Goal: Information Seeking & Learning: Learn about a topic

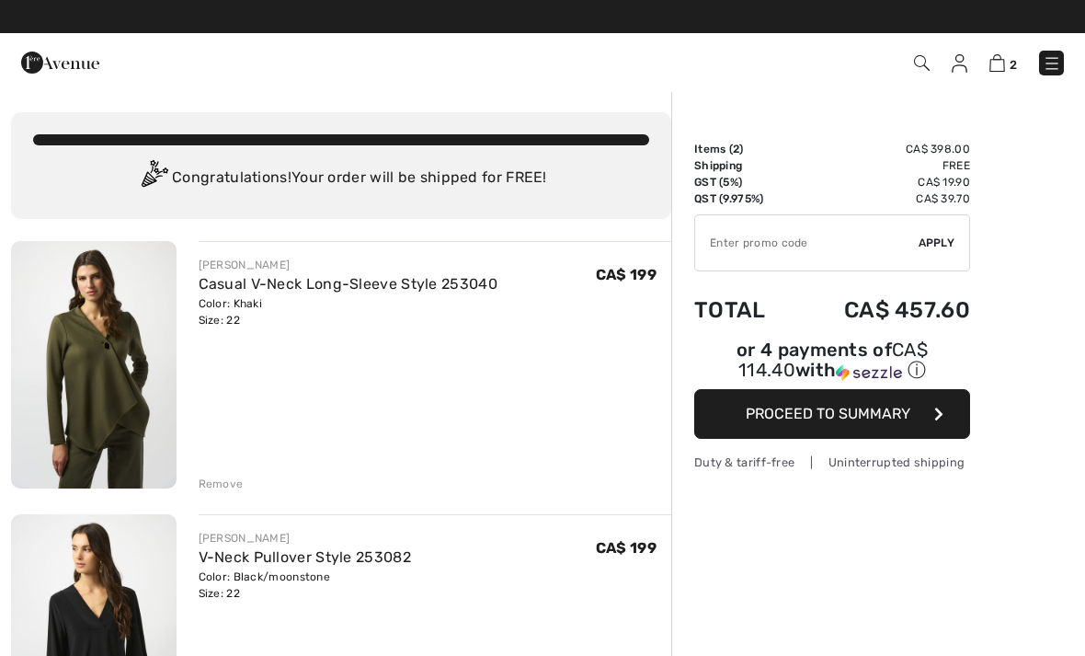
click at [927, 61] on img at bounding box center [922, 63] width 16 height 16
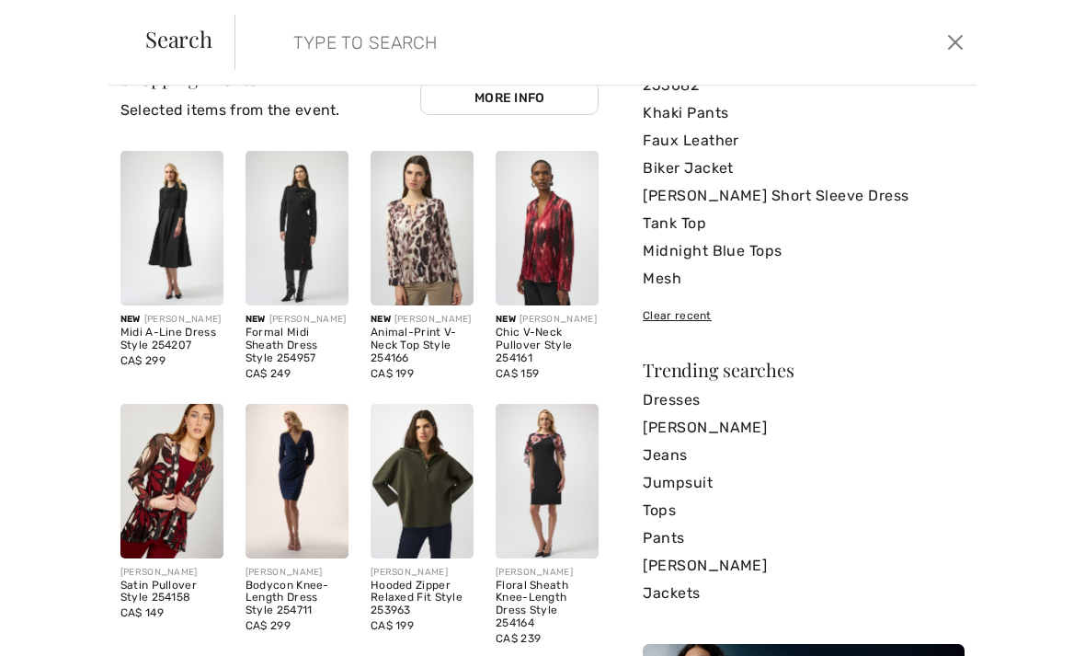
scroll to position [77, 0]
click at [193, 505] on img at bounding box center [172, 480] width 103 height 155
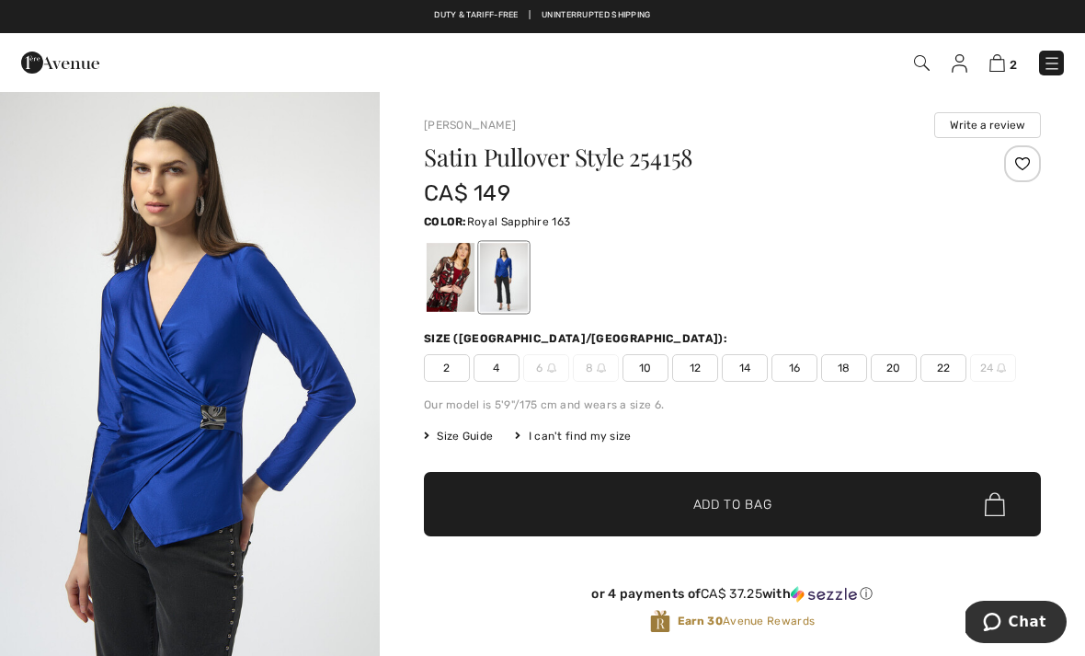
click at [465, 276] on div at bounding box center [451, 277] width 48 height 69
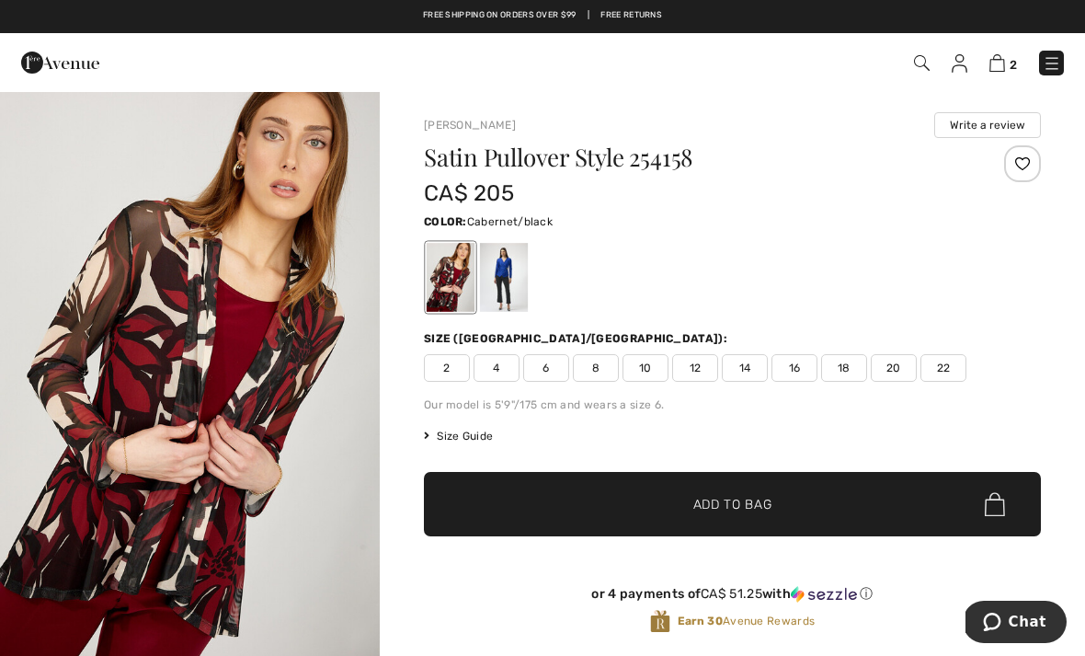
click at [514, 266] on div at bounding box center [504, 277] width 48 height 69
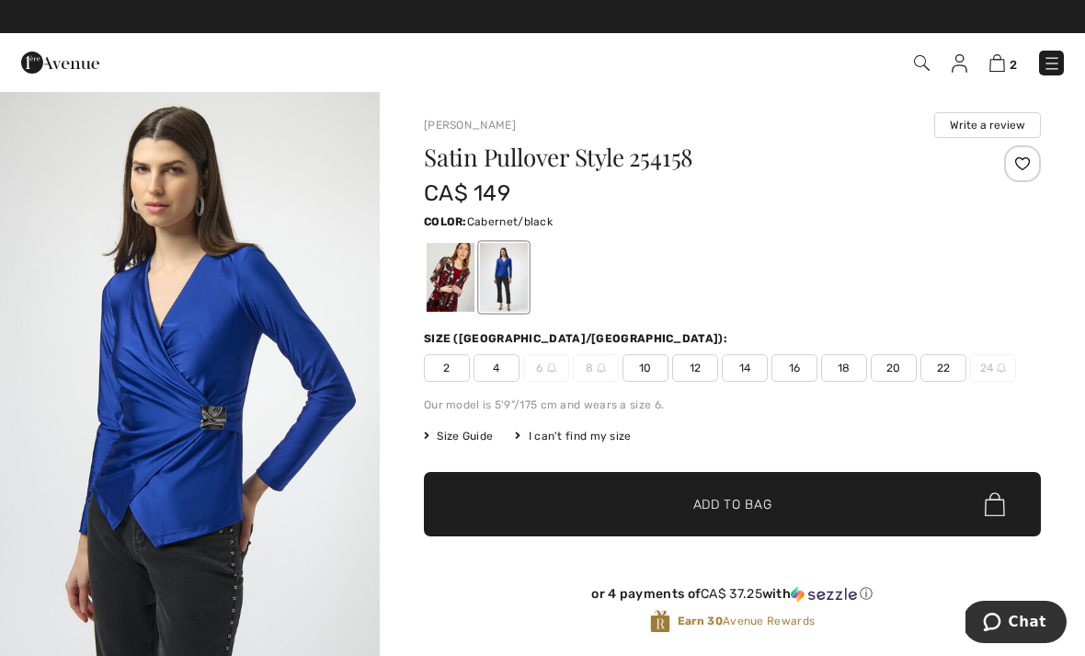
click at [466, 268] on div at bounding box center [451, 277] width 48 height 69
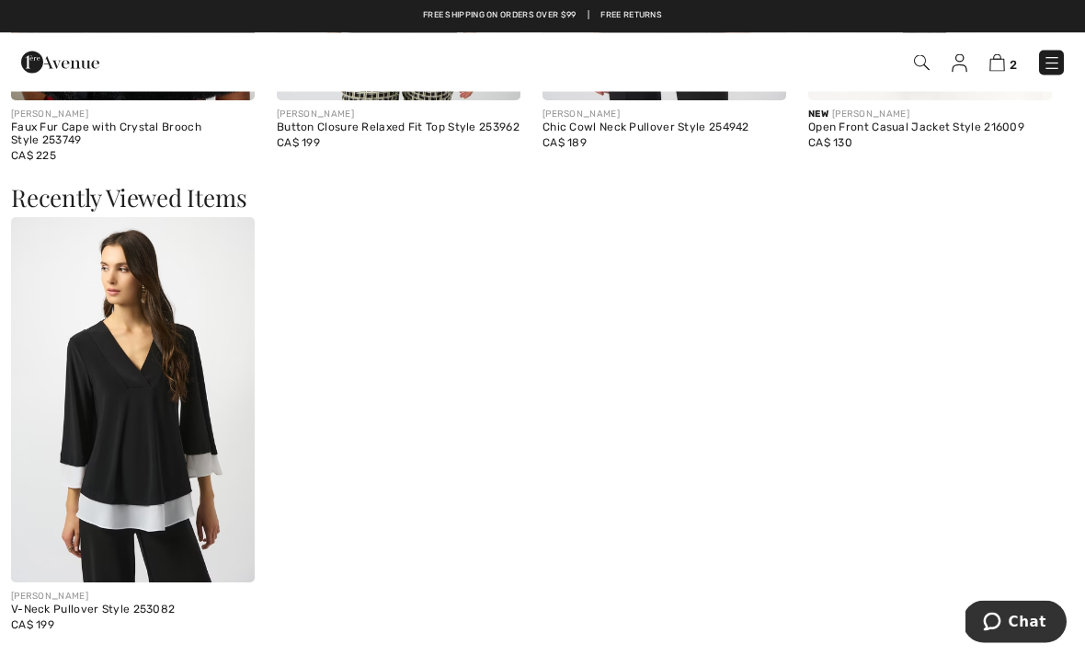
scroll to position [1920, 0]
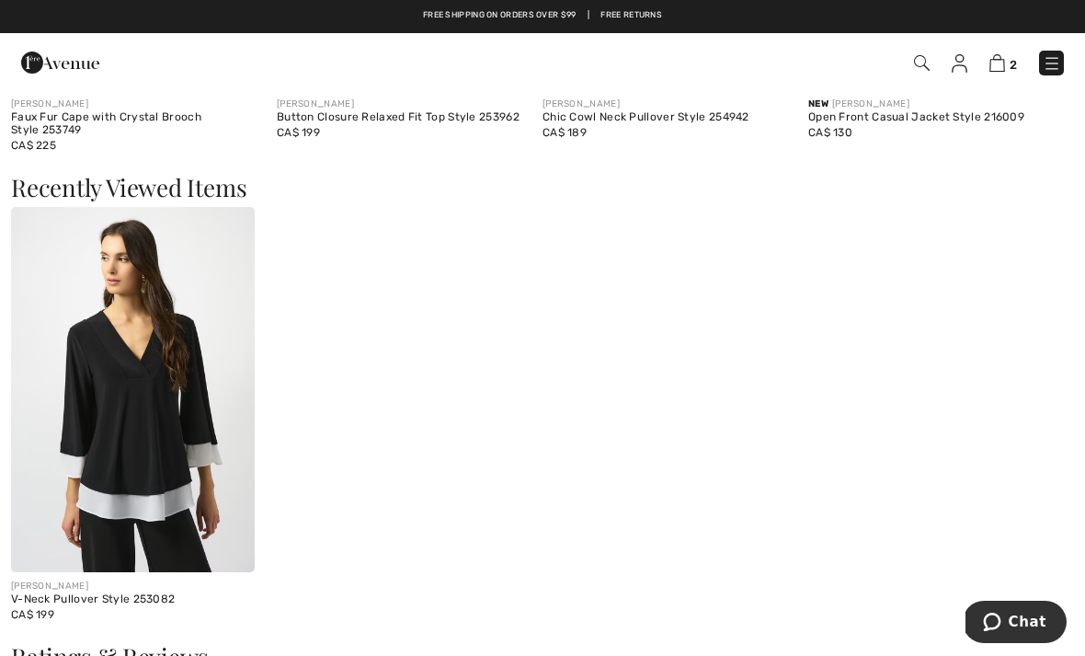
click at [142, 383] on img at bounding box center [133, 390] width 244 height 366
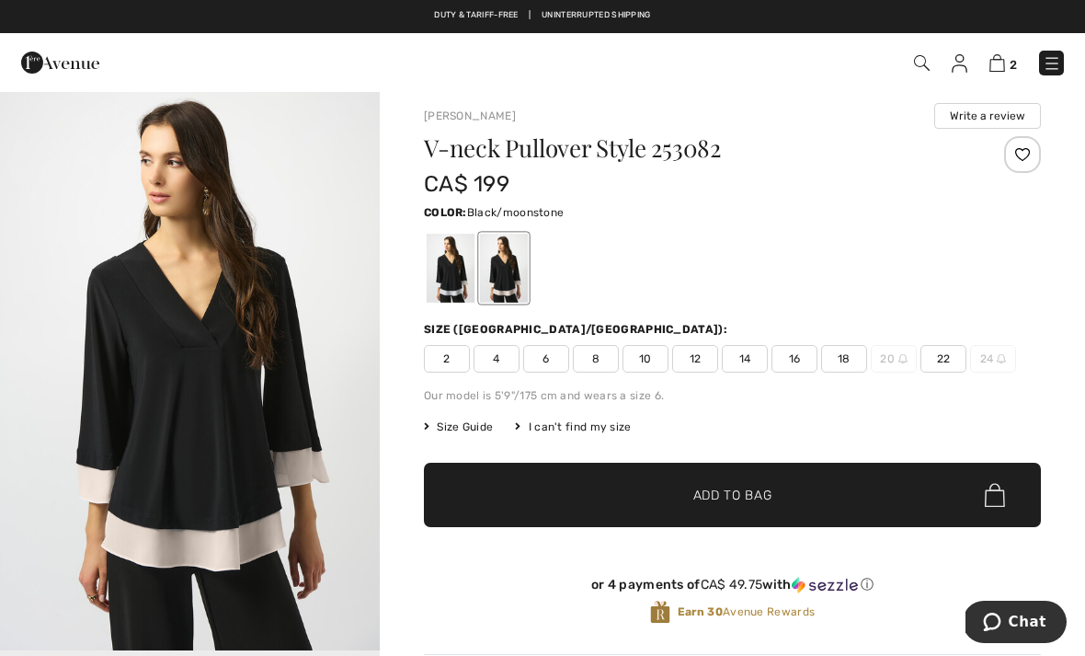
scroll to position [39, 0]
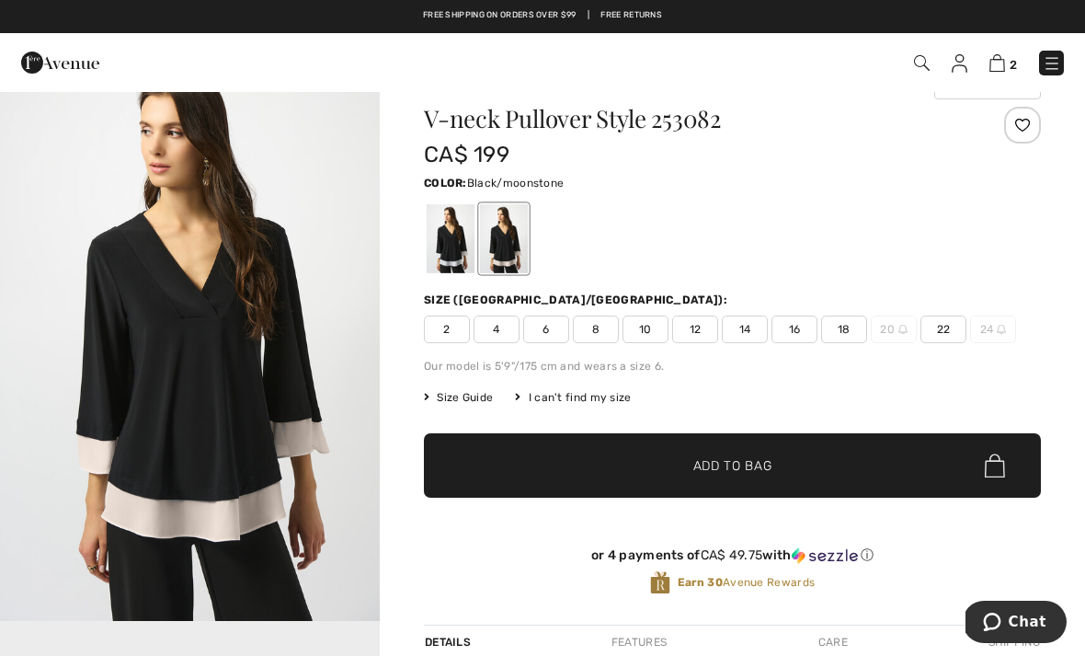
click at [1057, 54] on img at bounding box center [1052, 63] width 18 height 18
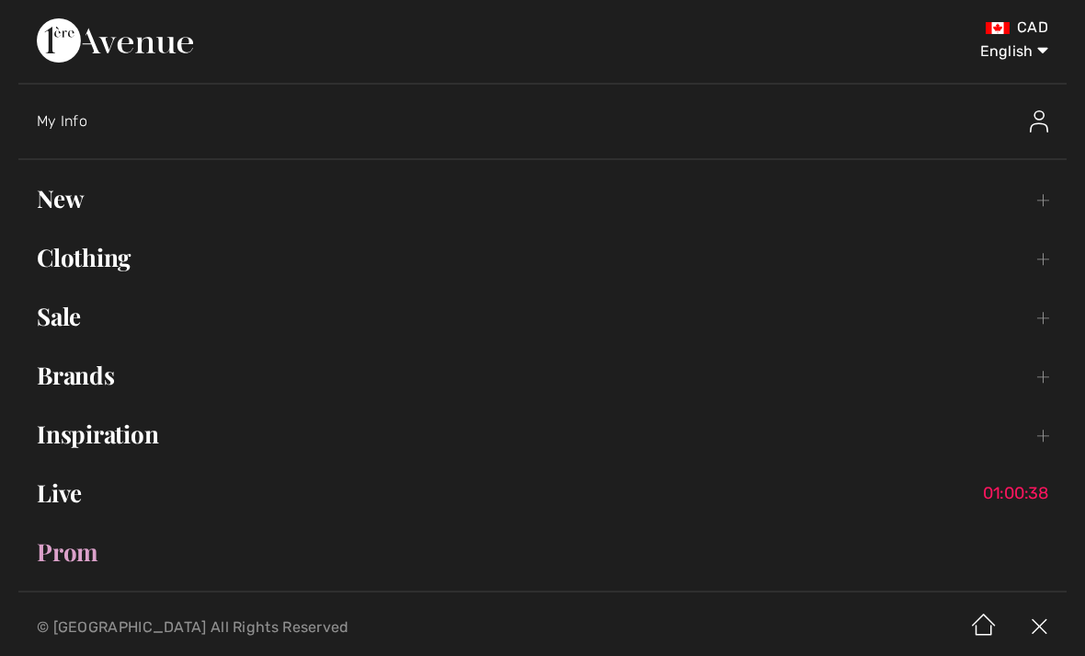
click at [88, 385] on link "Brands Open submenu" at bounding box center [542, 375] width 1049 height 40
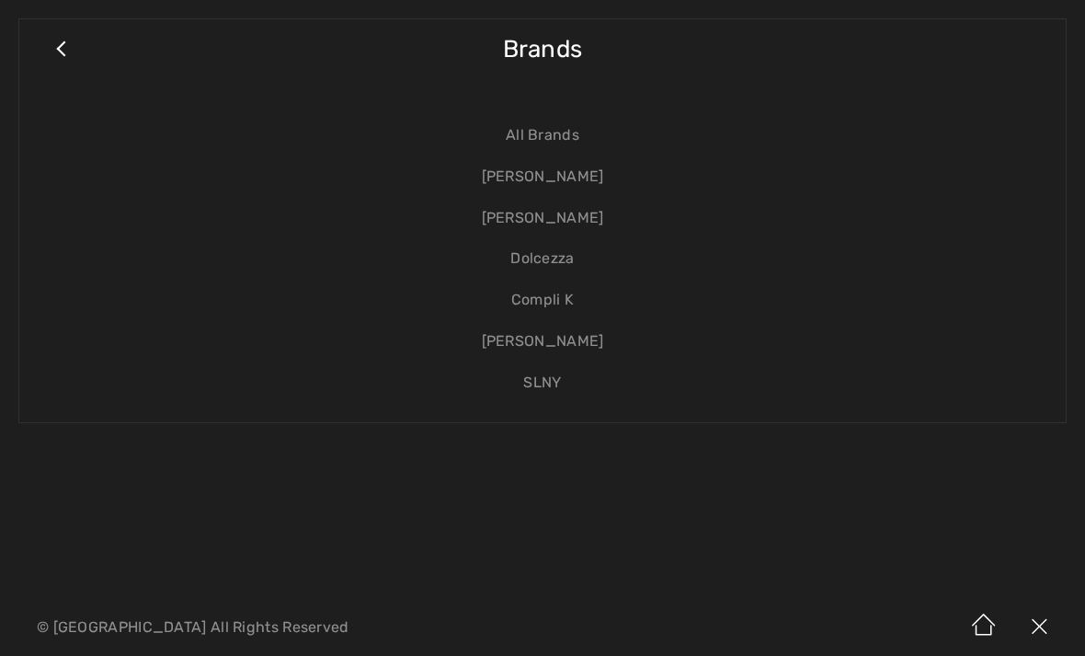
click at [566, 221] on link "[PERSON_NAME]" at bounding box center [543, 218] width 1010 height 41
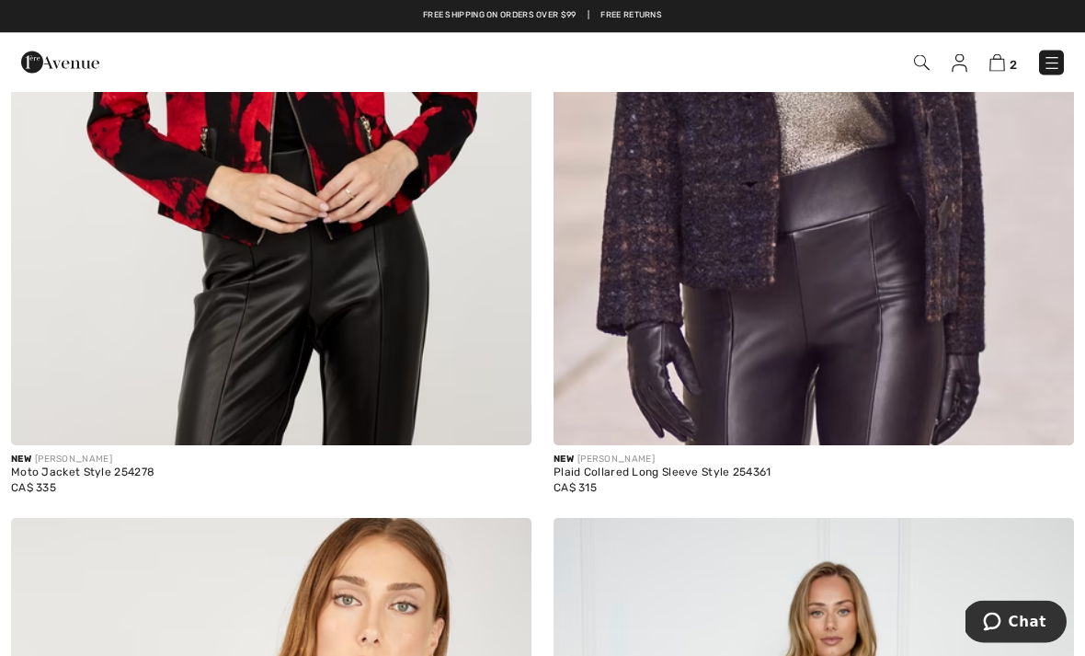
scroll to position [4010, 0]
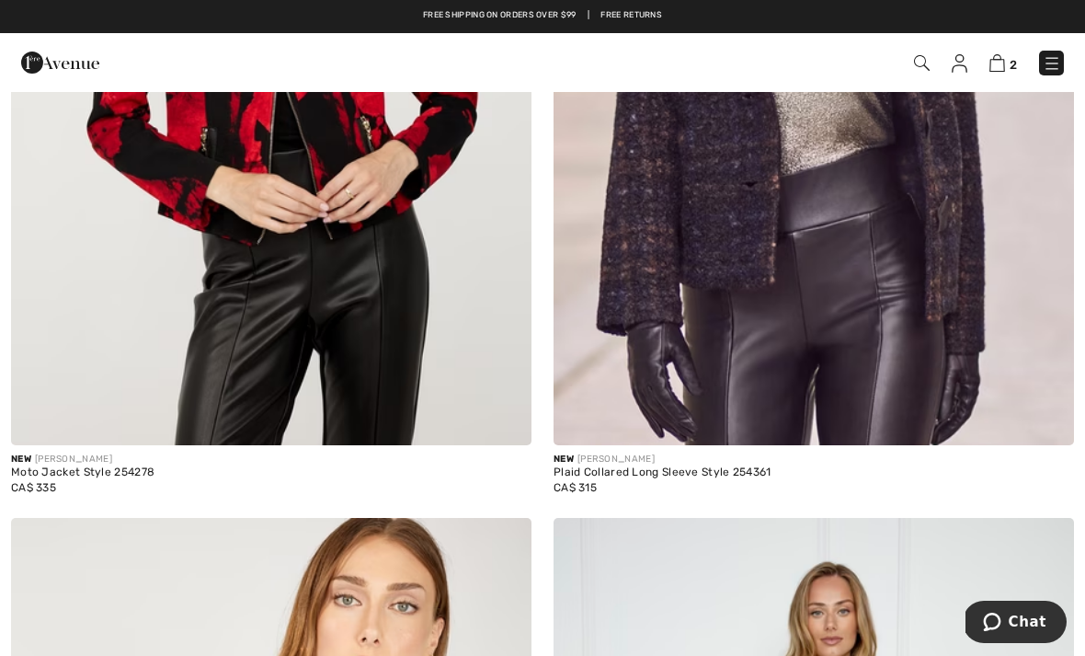
click at [386, 382] on img at bounding box center [271, 54] width 521 height 781
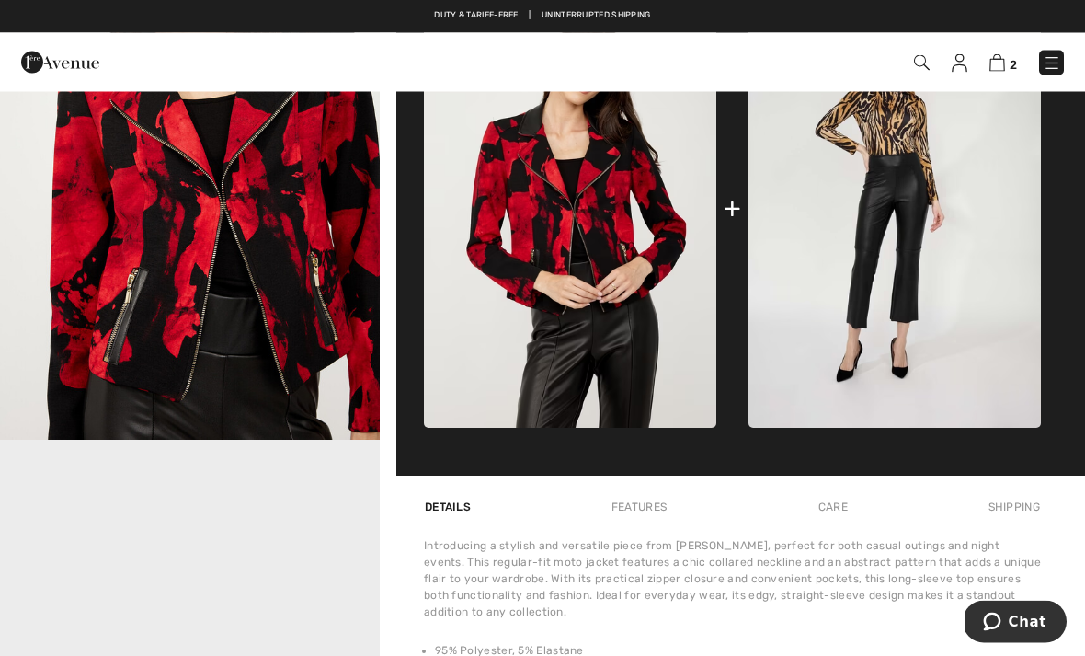
scroll to position [790, 0]
click at [908, 288] on img at bounding box center [895, 208] width 293 height 439
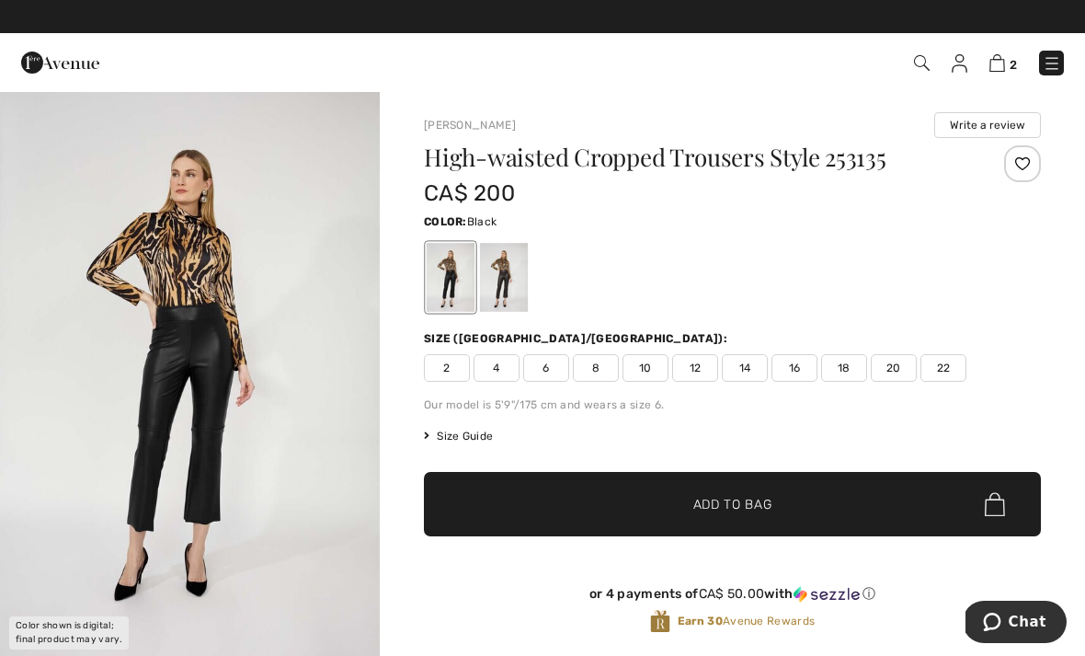
click at [534, 270] on div at bounding box center [732, 277] width 617 height 76
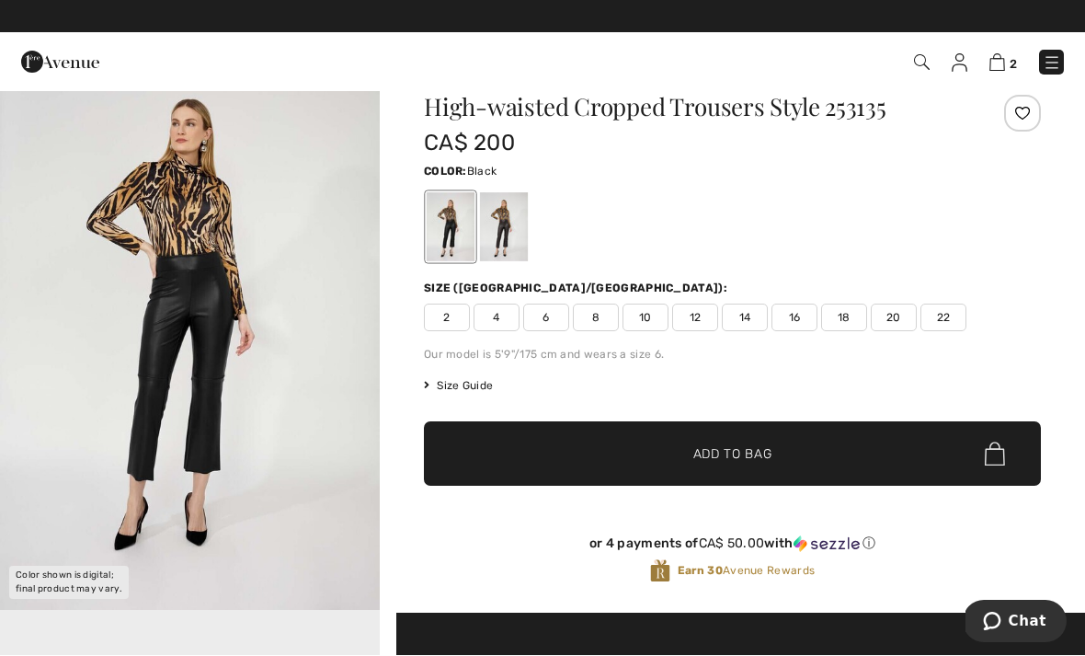
scroll to position [51, 0]
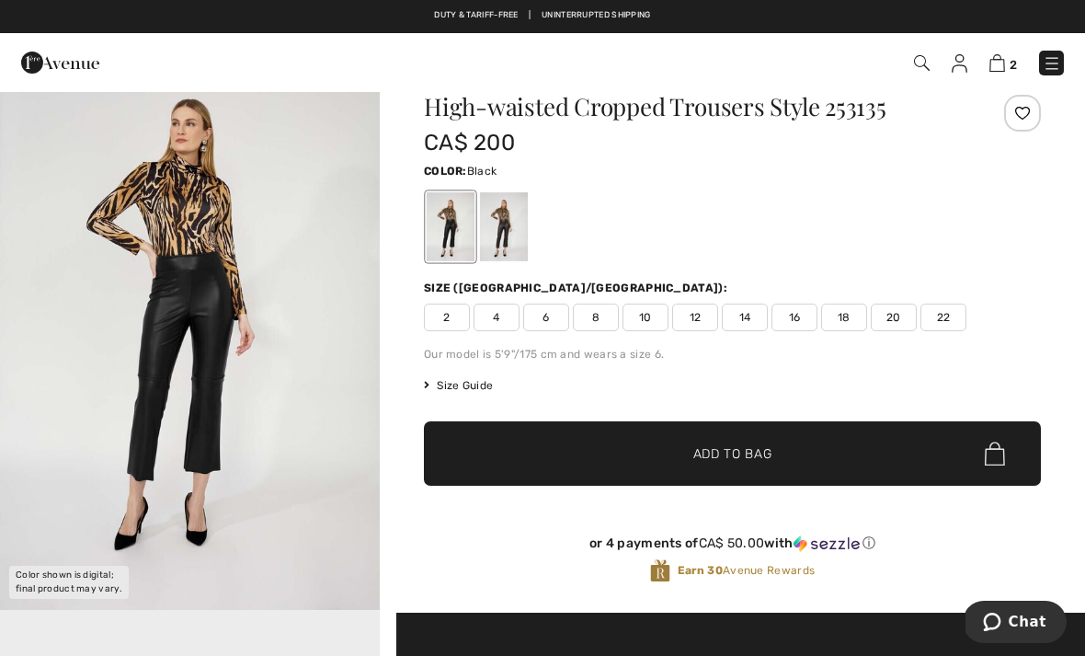
click at [469, 377] on span "Size Guide" at bounding box center [458, 385] width 69 height 17
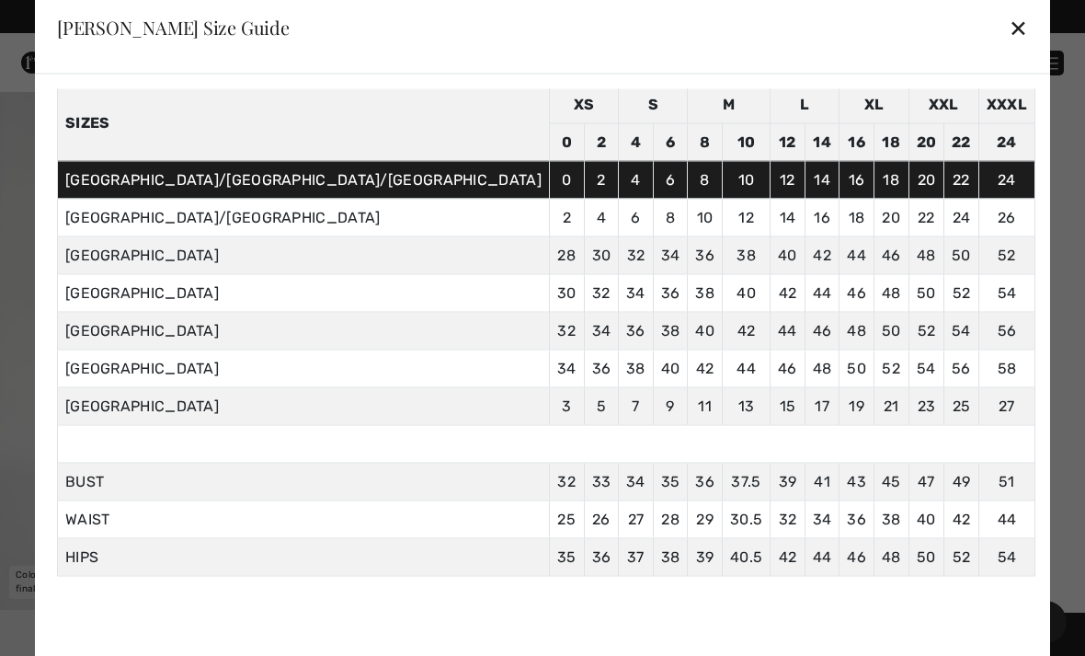
scroll to position [73, 0]
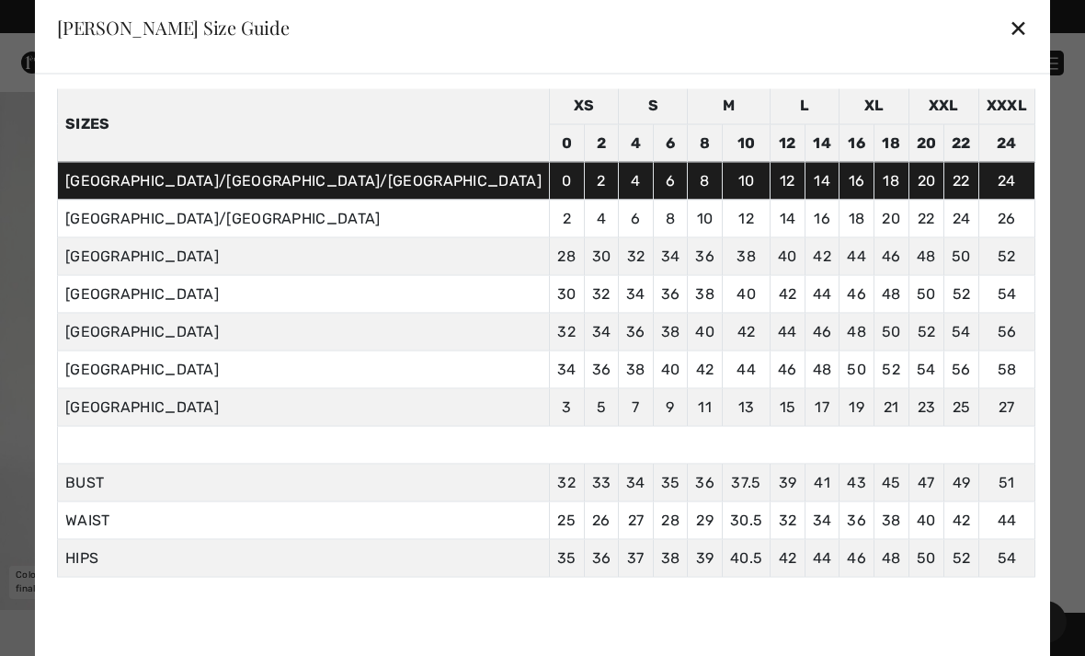
click at [958, 128] on div at bounding box center [542, 328] width 1085 height 656
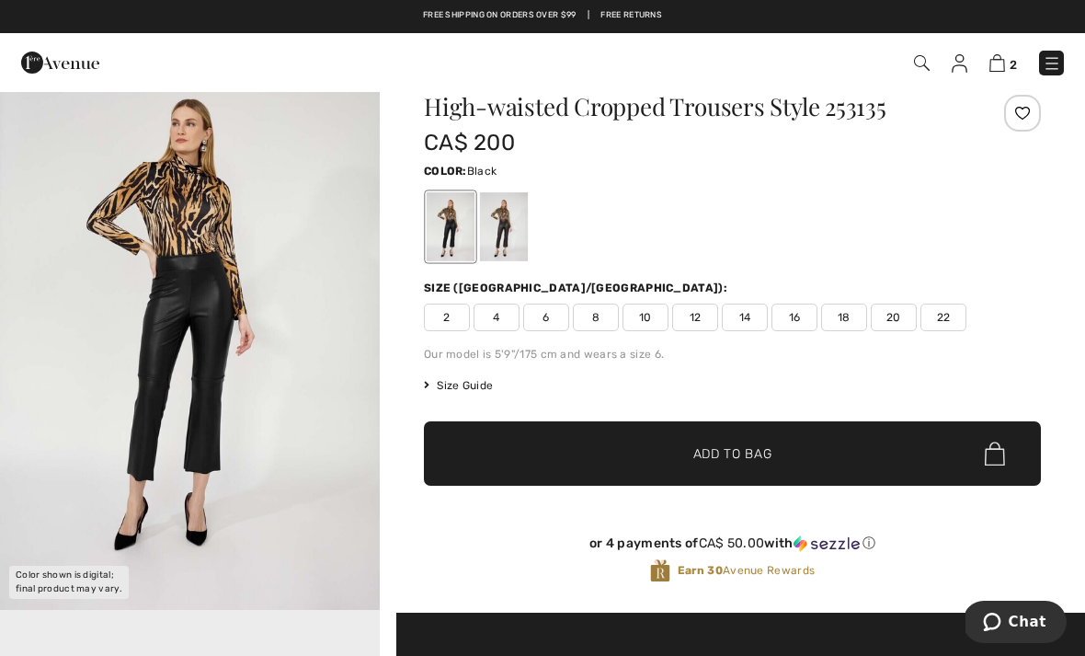
click at [1061, 62] on img at bounding box center [1052, 63] width 18 height 18
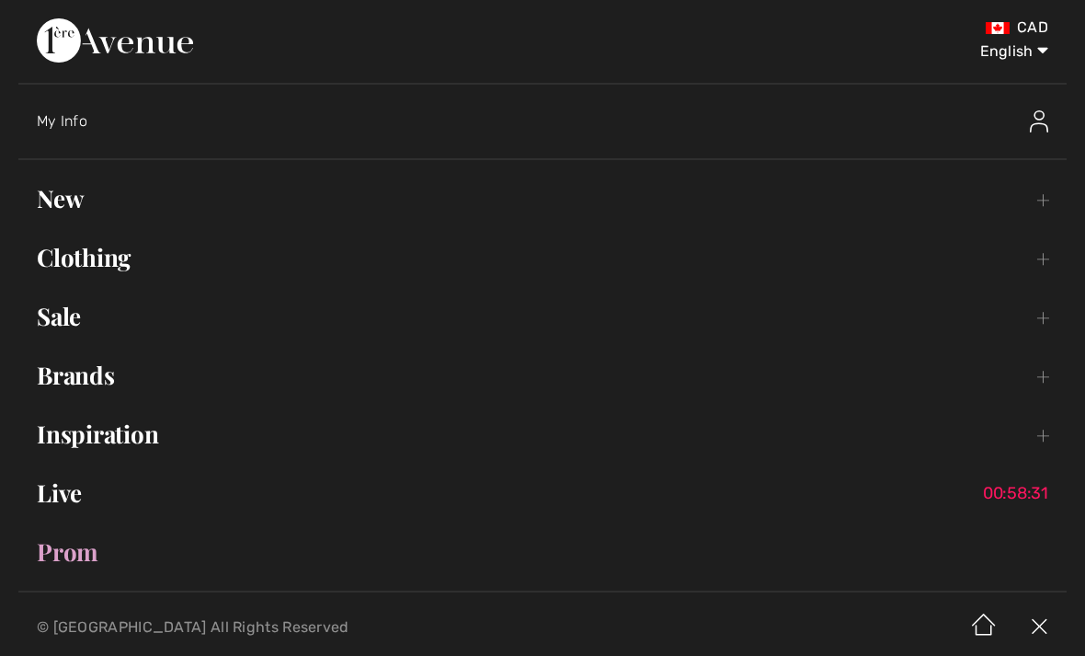
click at [113, 390] on link "Brands Open submenu" at bounding box center [542, 375] width 1049 height 40
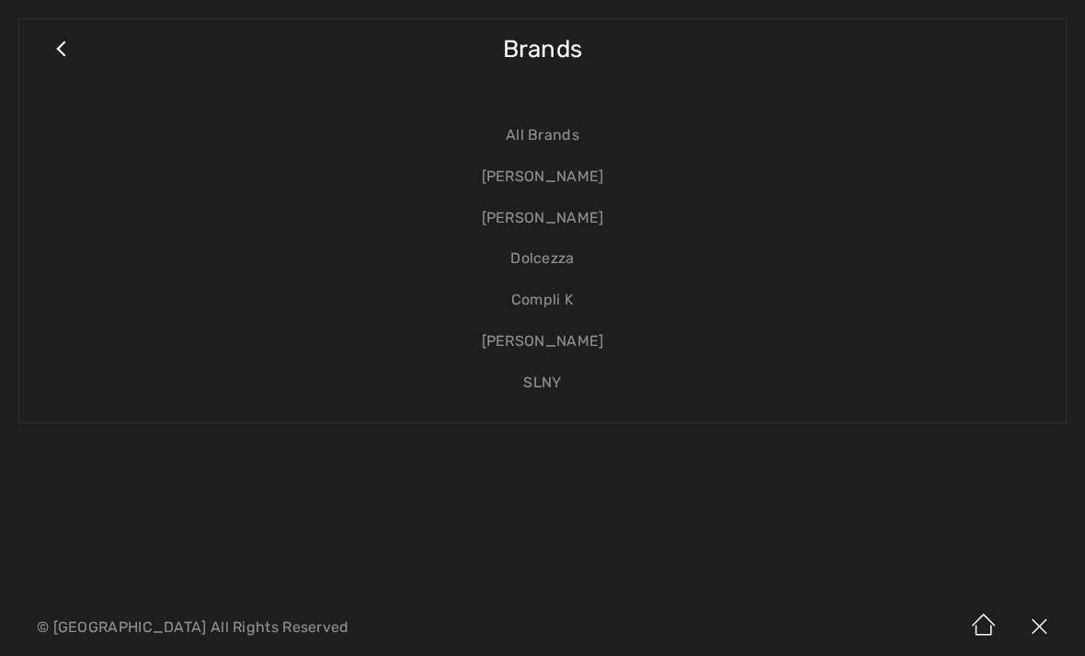
click at [591, 174] on link "[PERSON_NAME]" at bounding box center [543, 176] width 1010 height 41
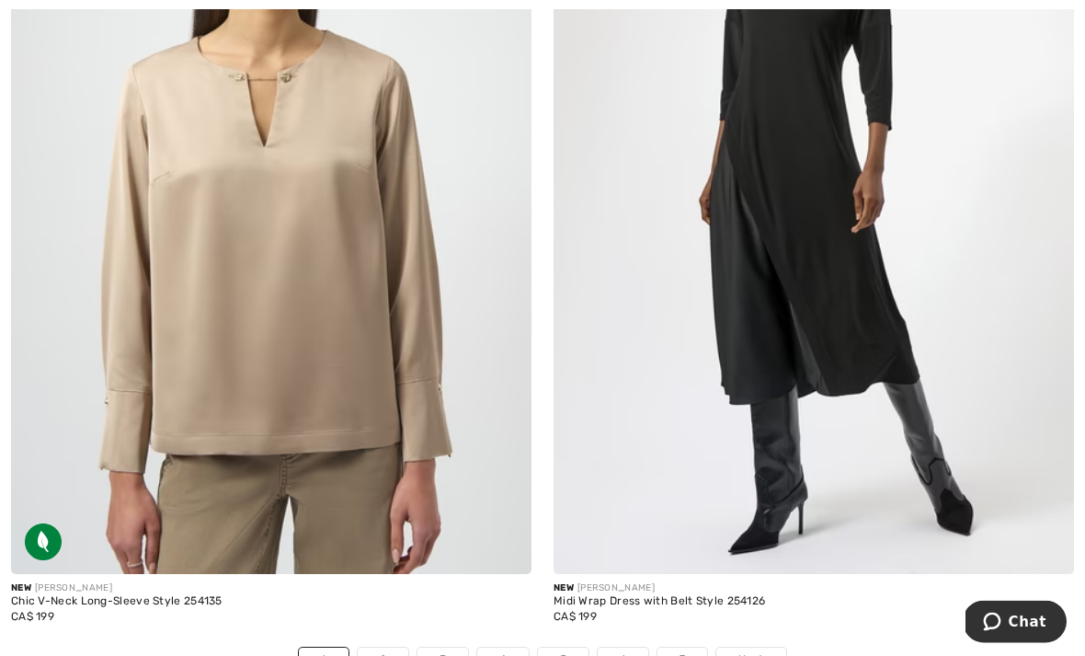
scroll to position [16044, 0]
click at [843, 213] on img at bounding box center [814, 183] width 521 height 781
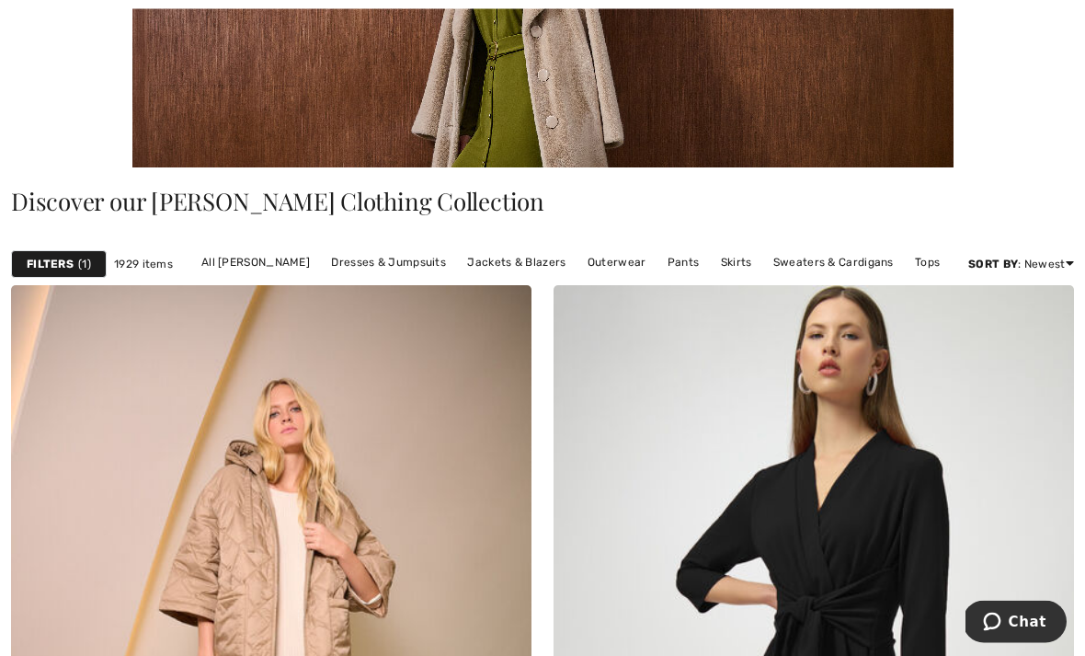
scroll to position [310, 0]
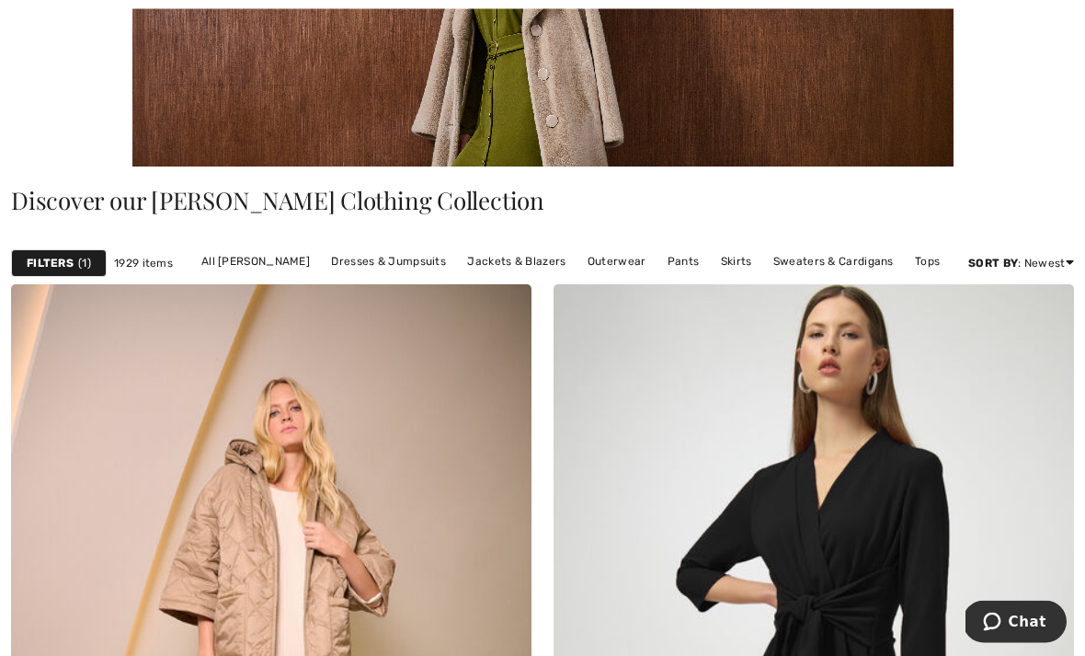
click at [692, 272] on link "Pants" at bounding box center [684, 262] width 51 height 24
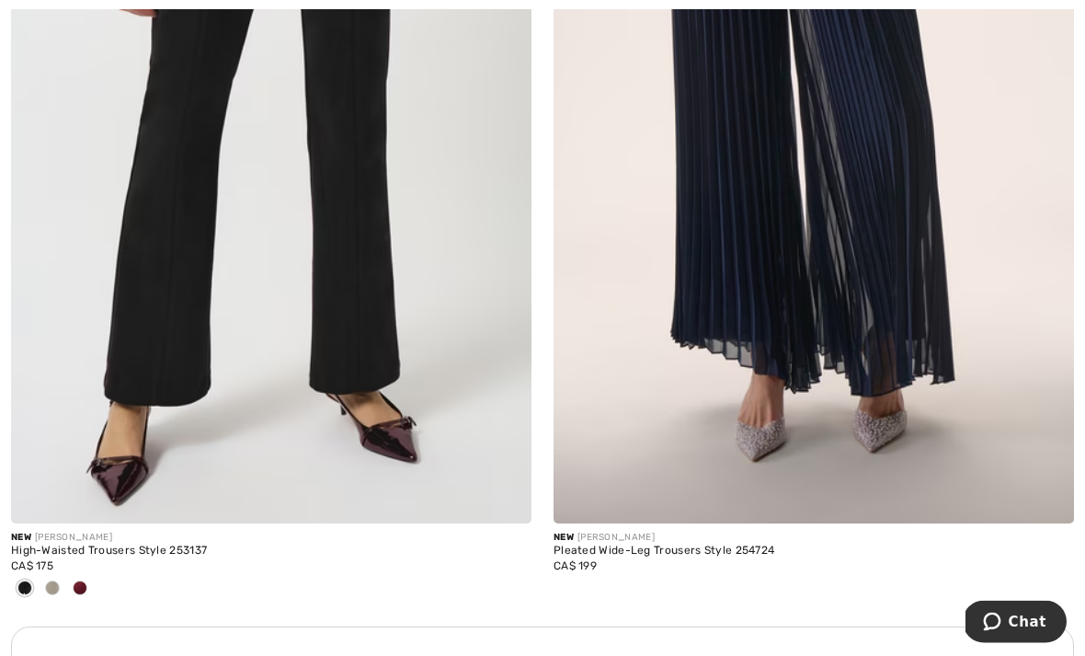
scroll to position [4846, 0]
click at [381, 336] on img at bounding box center [271, 132] width 521 height 781
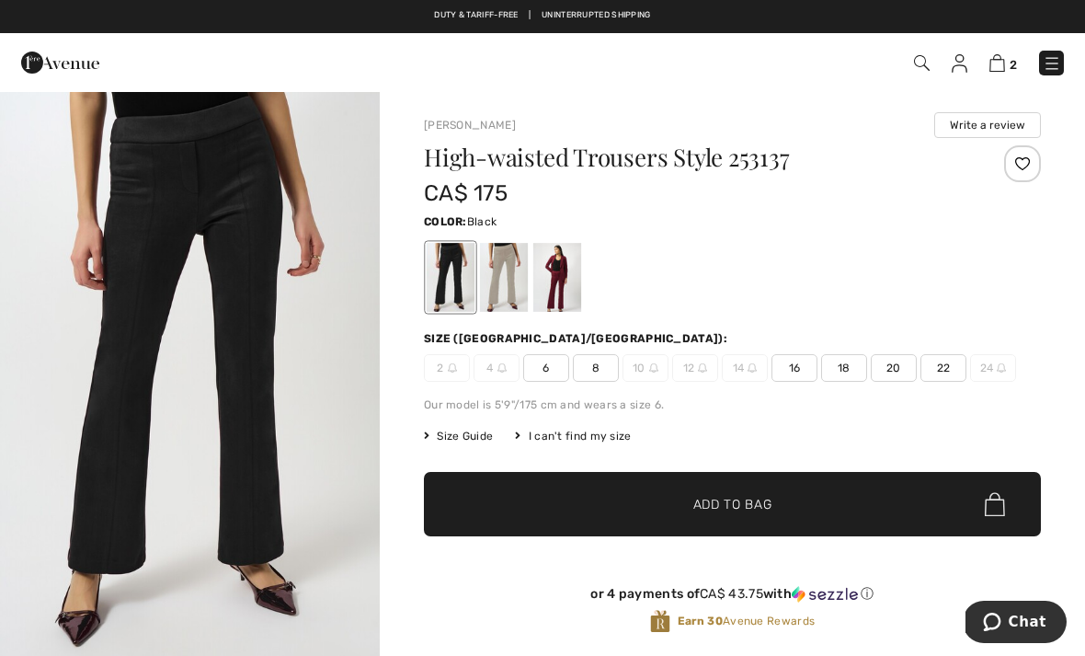
click at [476, 424] on div "High-waisted Trousers Style 253137 CA$ 175 Color: Black Size (CA/US): 2 4 6 8 1…" at bounding box center [732, 404] width 617 height 518
click at [465, 442] on span "Size Guide" at bounding box center [458, 436] width 69 height 17
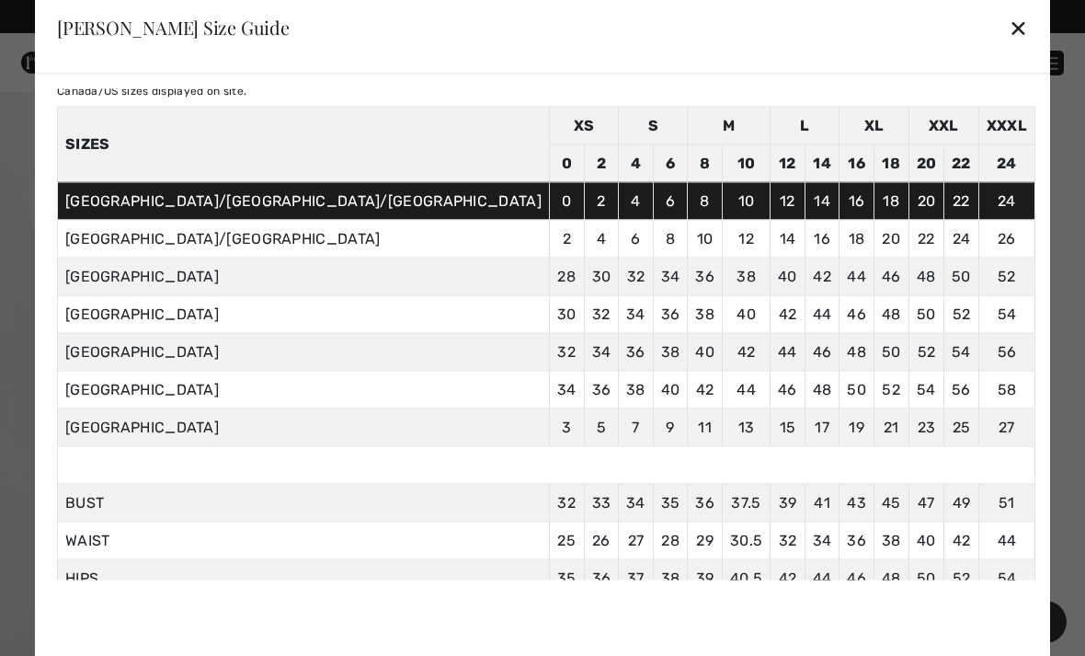
scroll to position [52, 0]
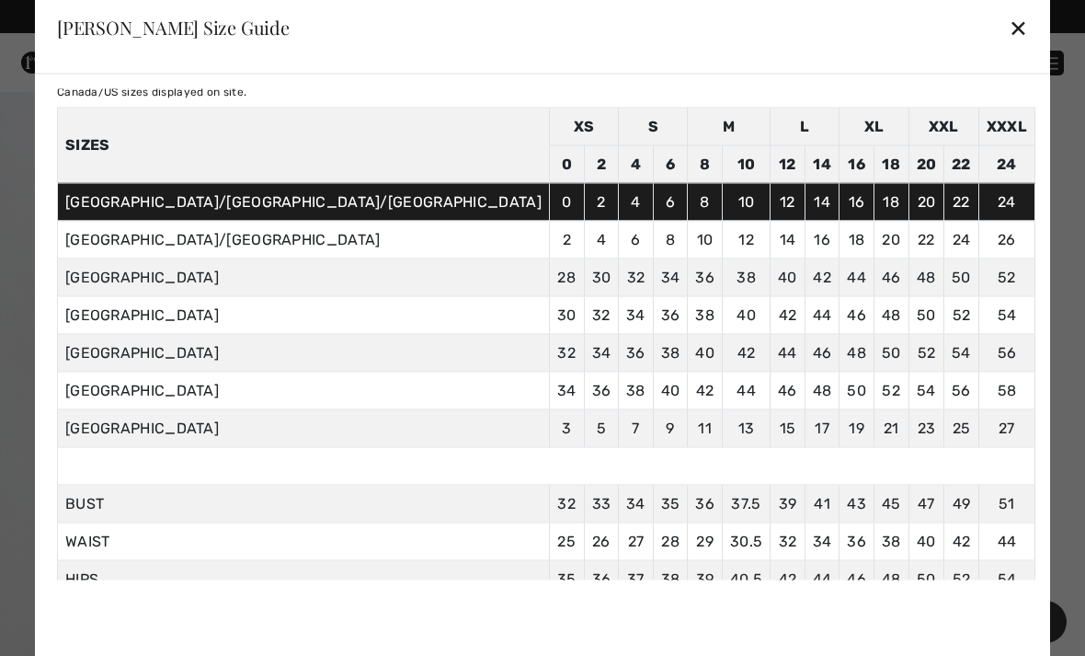
click at [1009, 24] on div "✕" at bounding box center [1018, 27] width 19 height 39
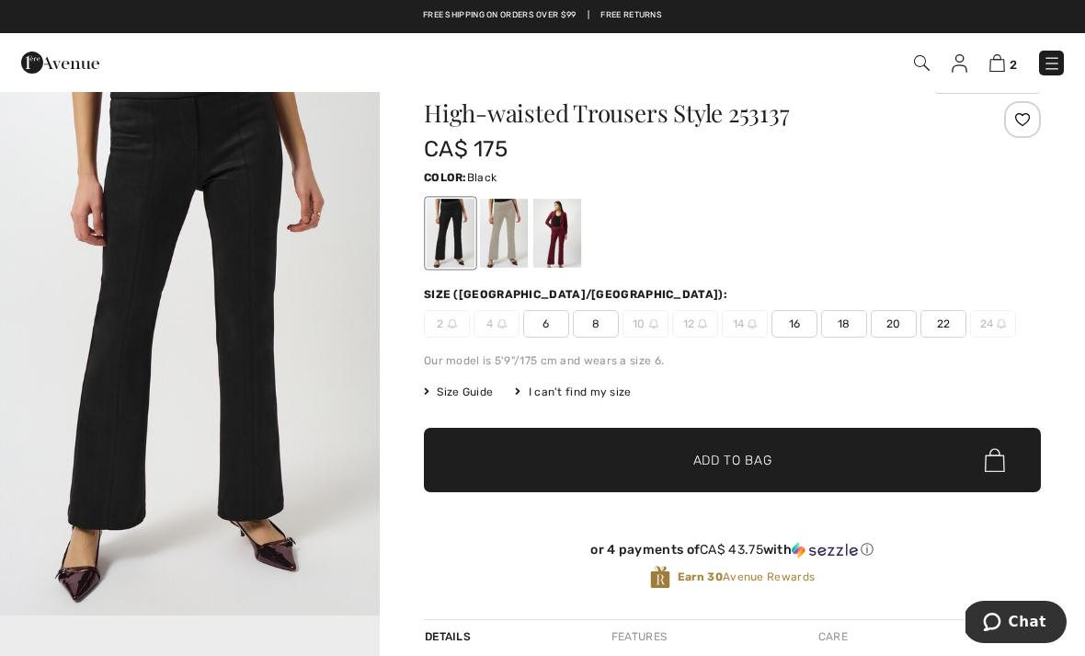
scroll to position [0, 0]
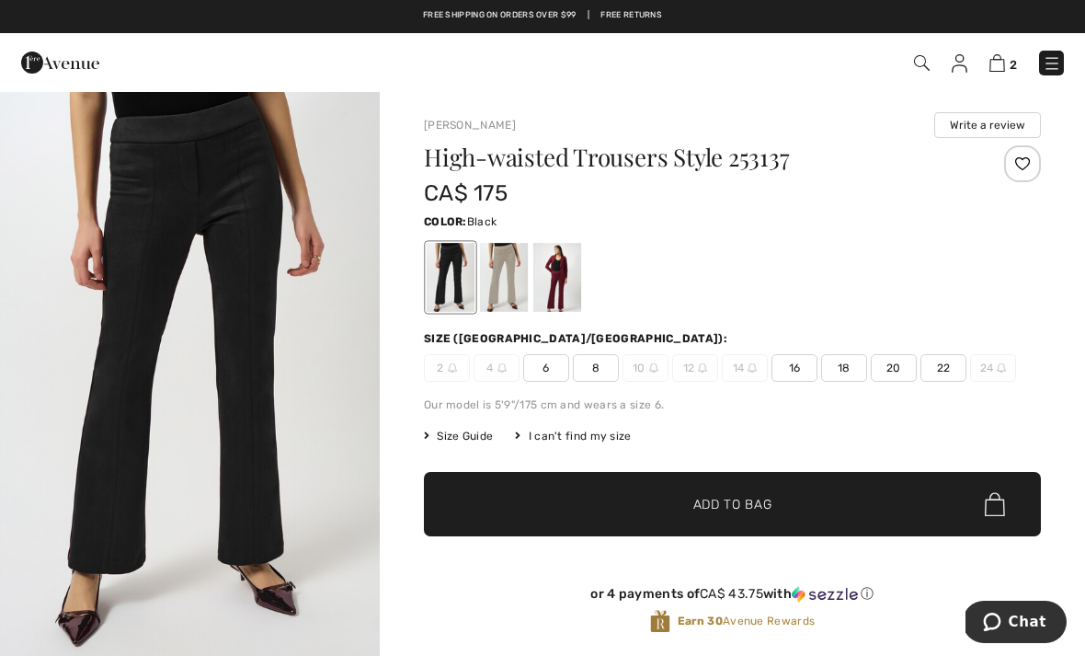
click at [717, 243] on div at bounding box center [732, 277] width 617 height 76
click at [577, 266] on div at bounding box center [558, 277] width 48 height 69
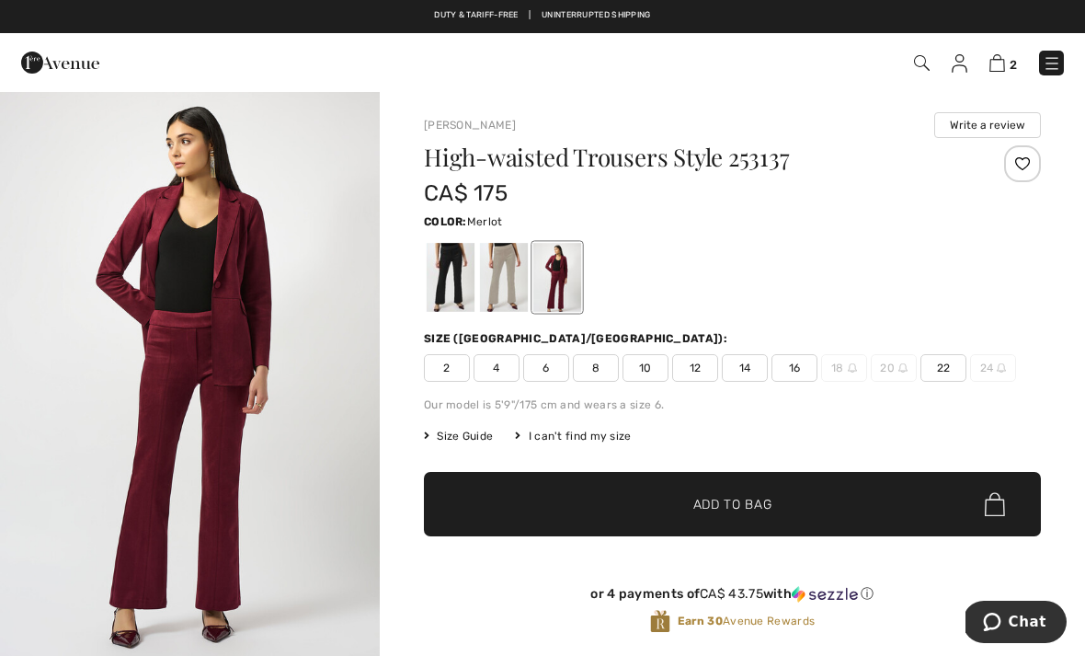
click at [711, 114] on div "Joseph Ribkoff Write a review" at bounding box center [732, 125] width 617 height 26
click at [517, 256] on div at bounding box center [504, 277] width 48 height 69
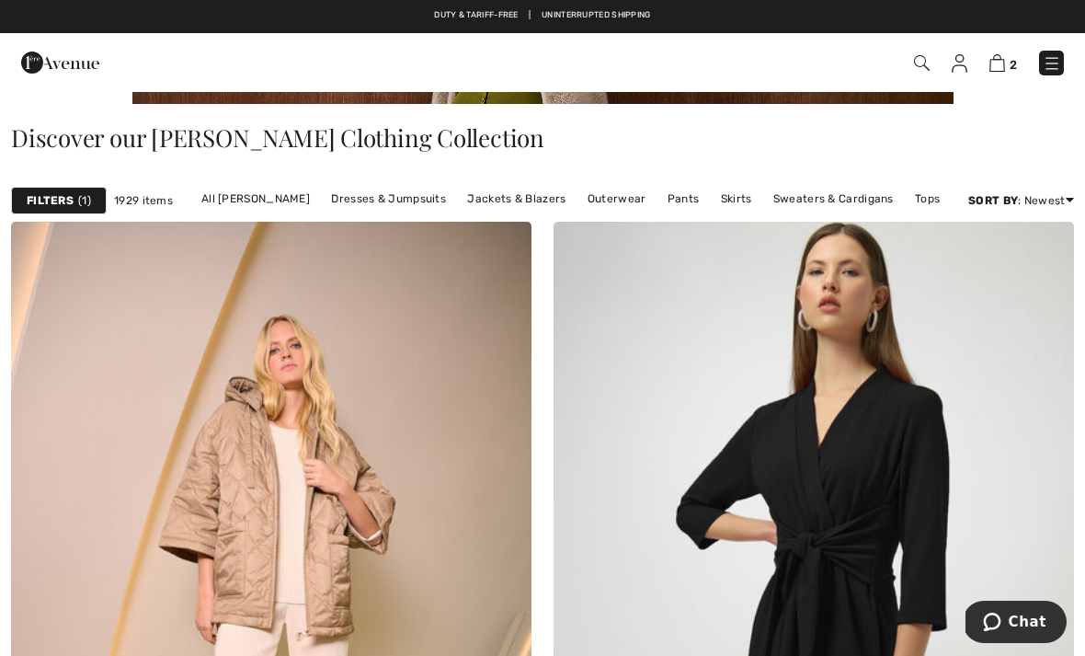
scroll to position [372, 0]
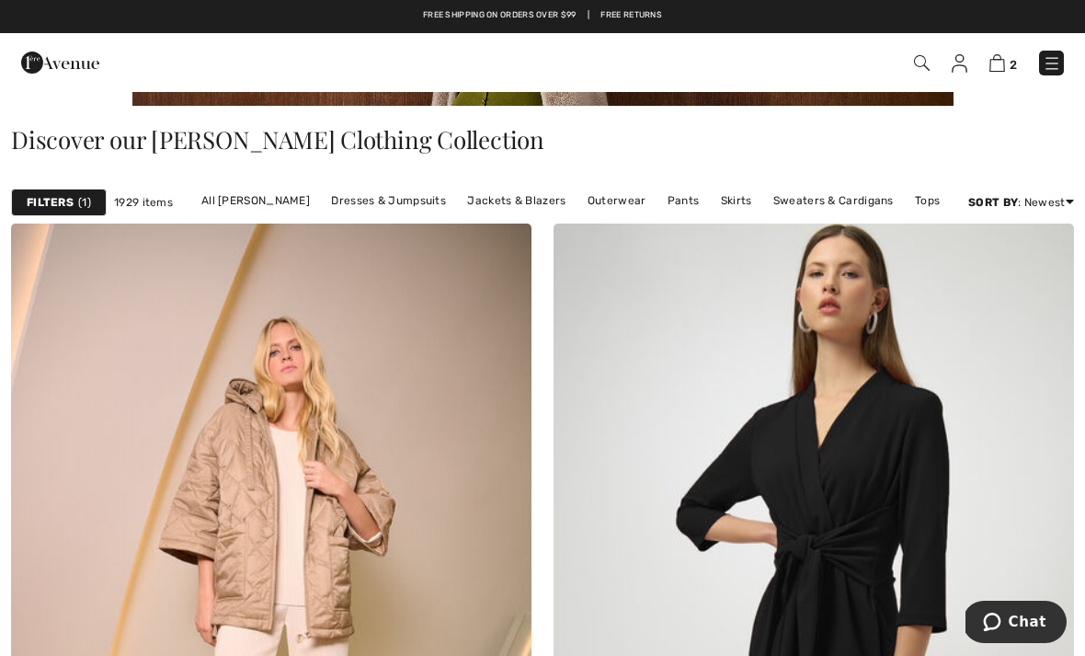
click at [677, 191] on link "Pants" at bounding box center [684, 201] width 51 height 24
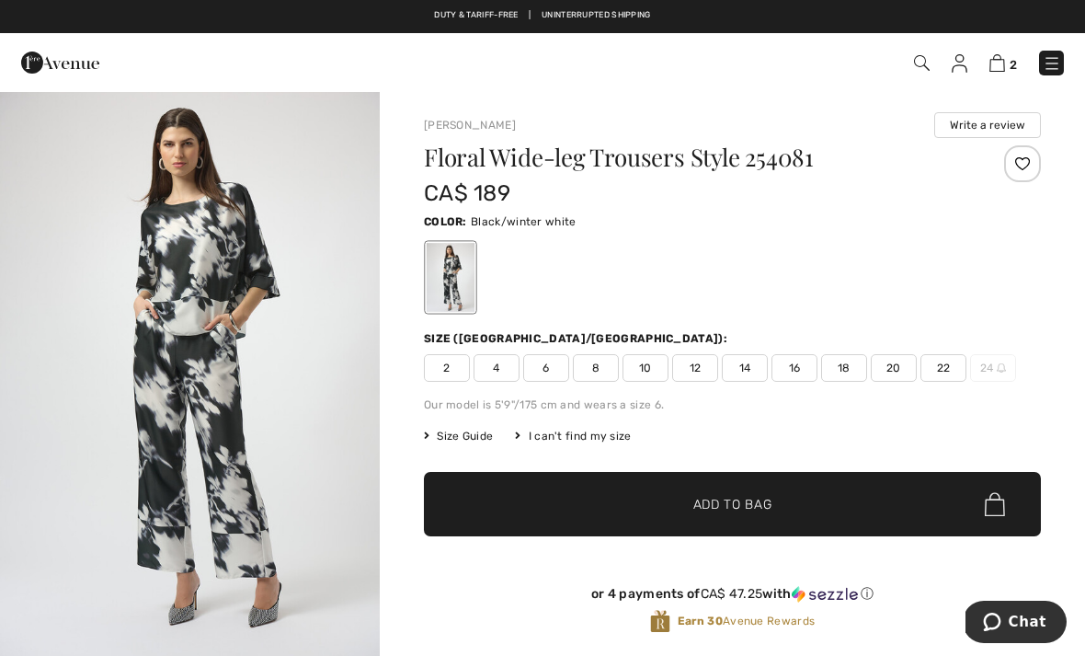
checkbox input "true"
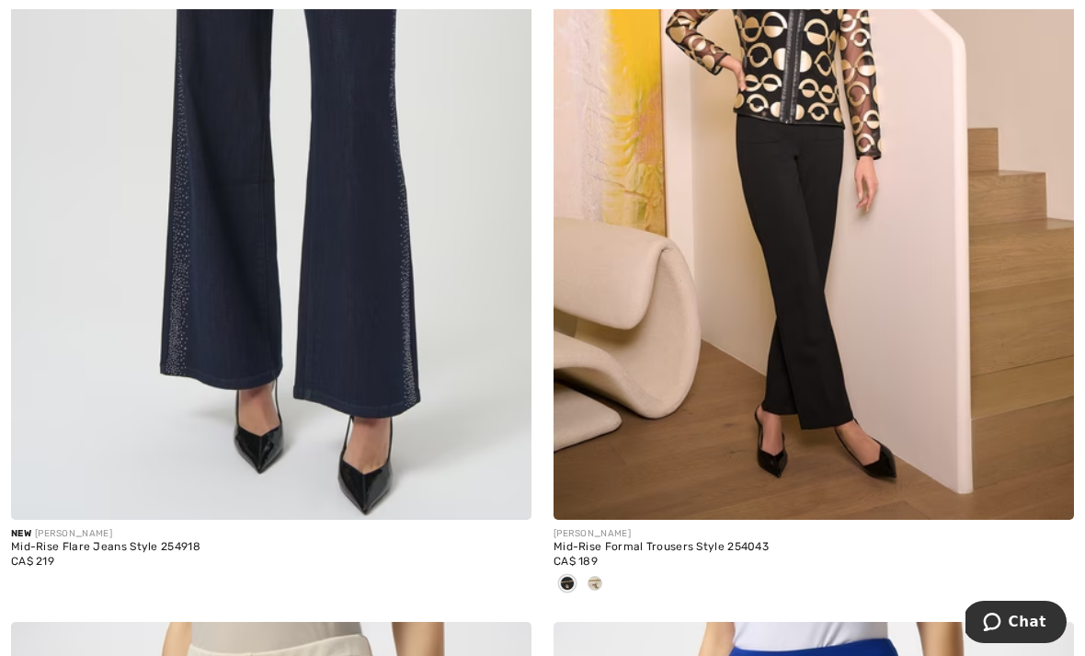
scroll to position [7785, 0]
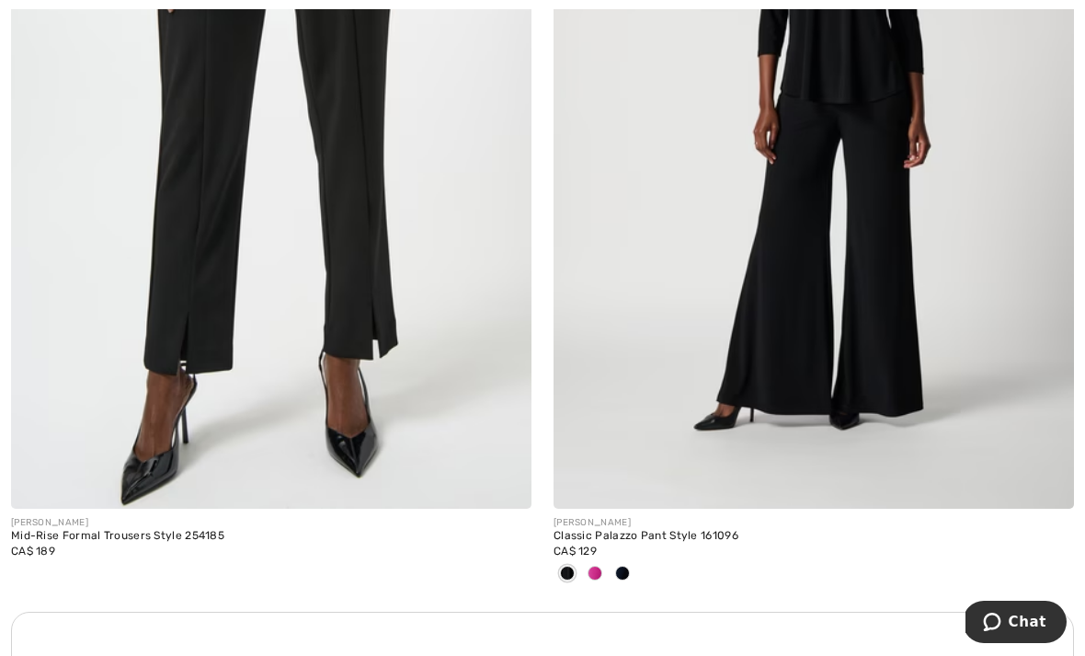
click at [890, 157] on img at bounding box center [814, 118] width 521 height 781
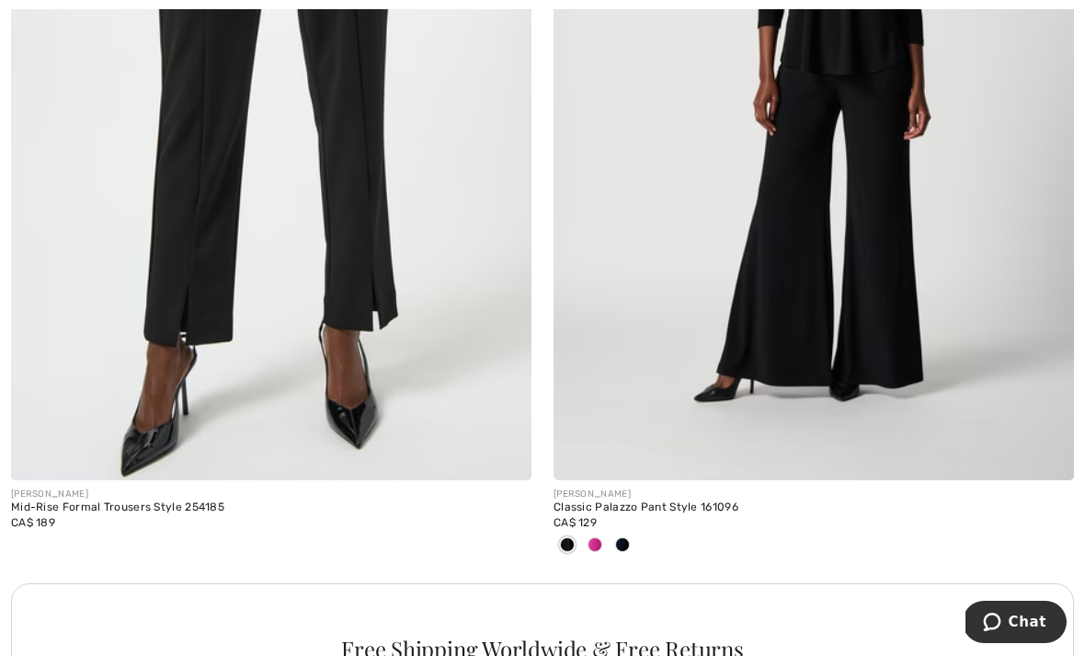
click at [939, 191] on img at bounding box center [814, 89] width 521 height 781
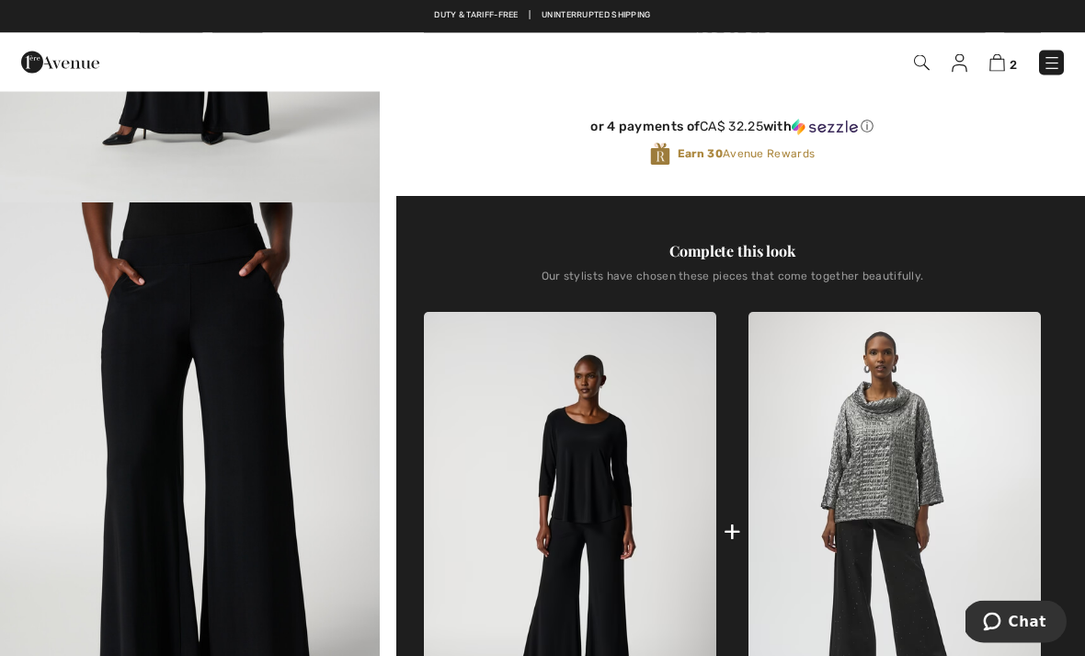
scroll to position [458, 0]
click at [610, 472] on img at bounding box center [570, 531] width 293 height 439
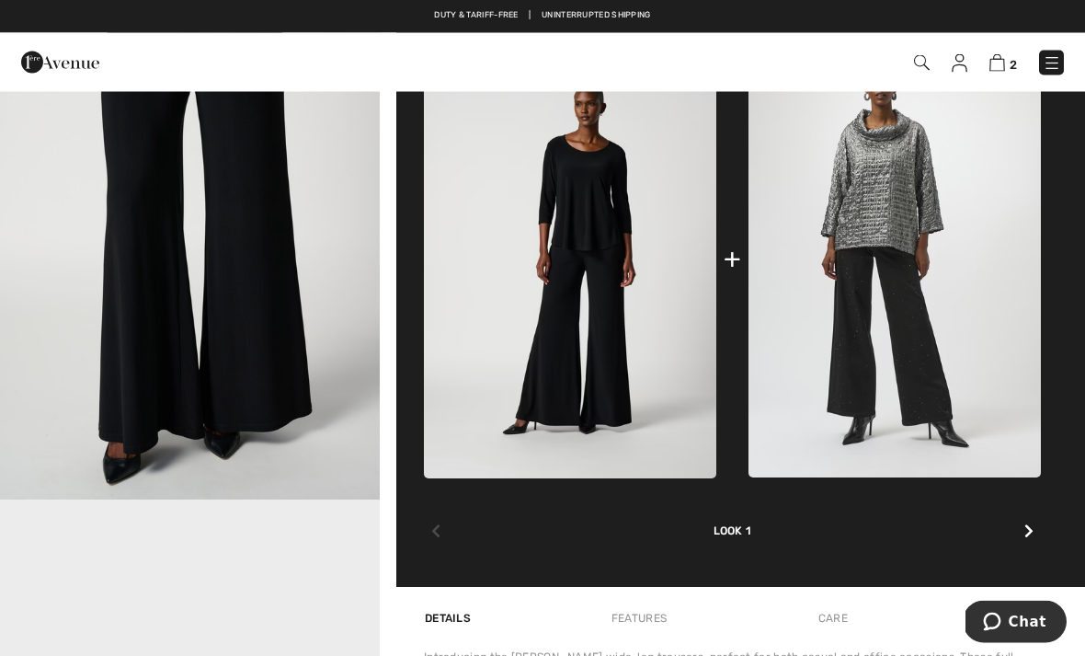
scroll to position [735, 0]
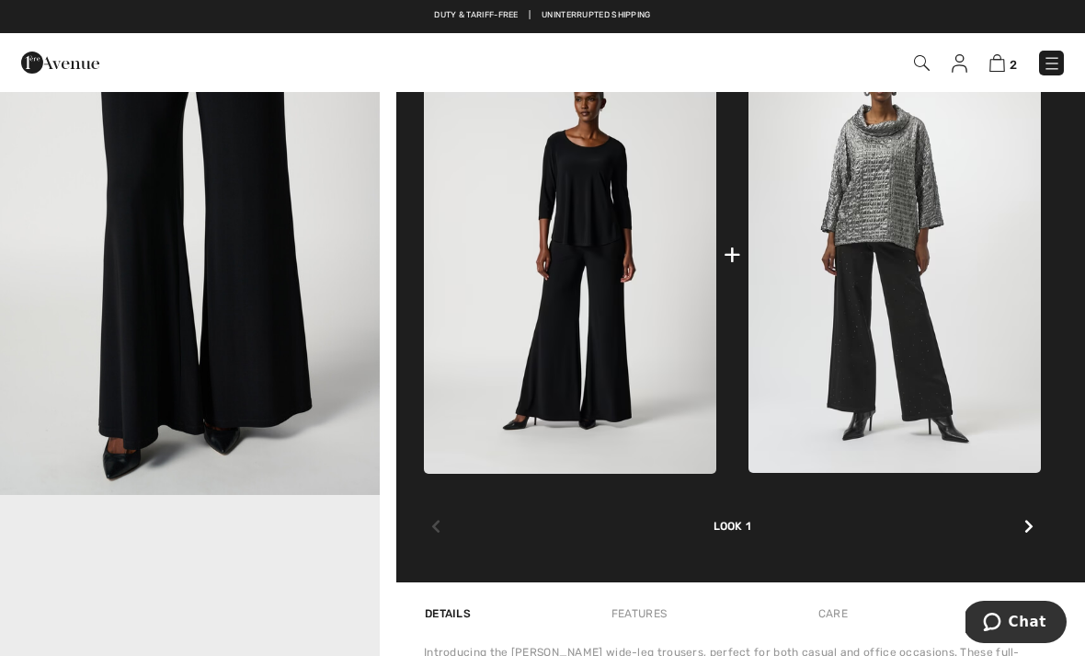
click at [624, 230] on img at bounding box center [570, 254] width 293 height 439
click at [583, 227] on img at bounding box center [570, 254] width 293 height 439
click at [600, 269] on img at bounding box center [570, 254] width 293 height 439
click at [616, 207] on img at bounding box center [570, 254] width 293 height 439
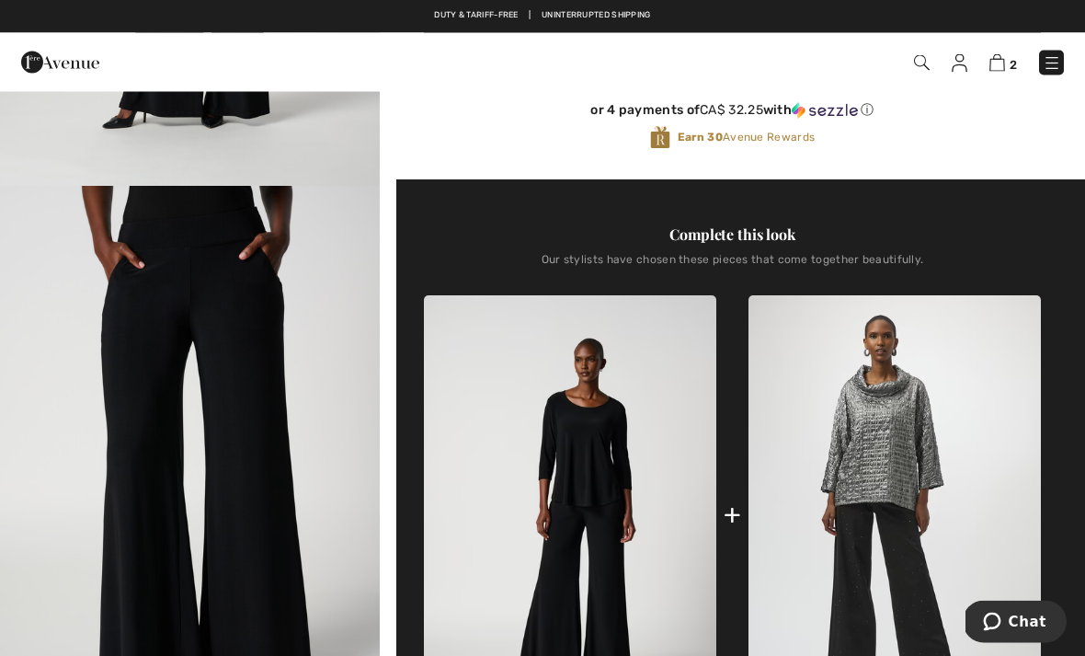
scroll to position [475, 0]
click at [621, 494] on img at bounding box center [570, 514] width 293 height 439
click at [589, 531] on img at bounding box center [570, 514] width 293 height 439
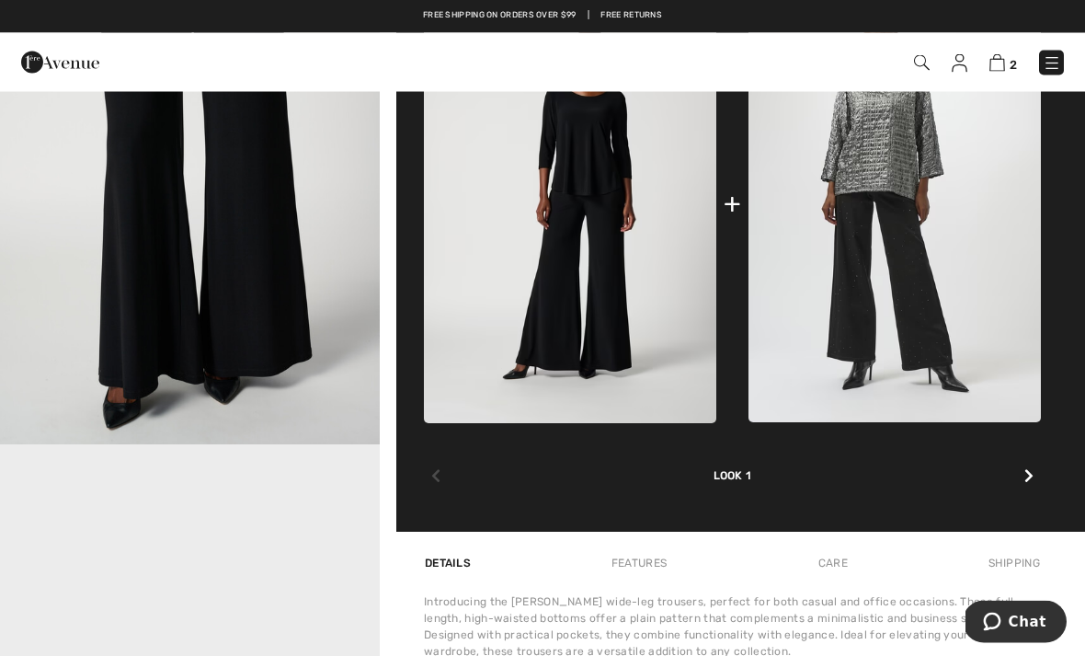
scroll to position [803, 0]
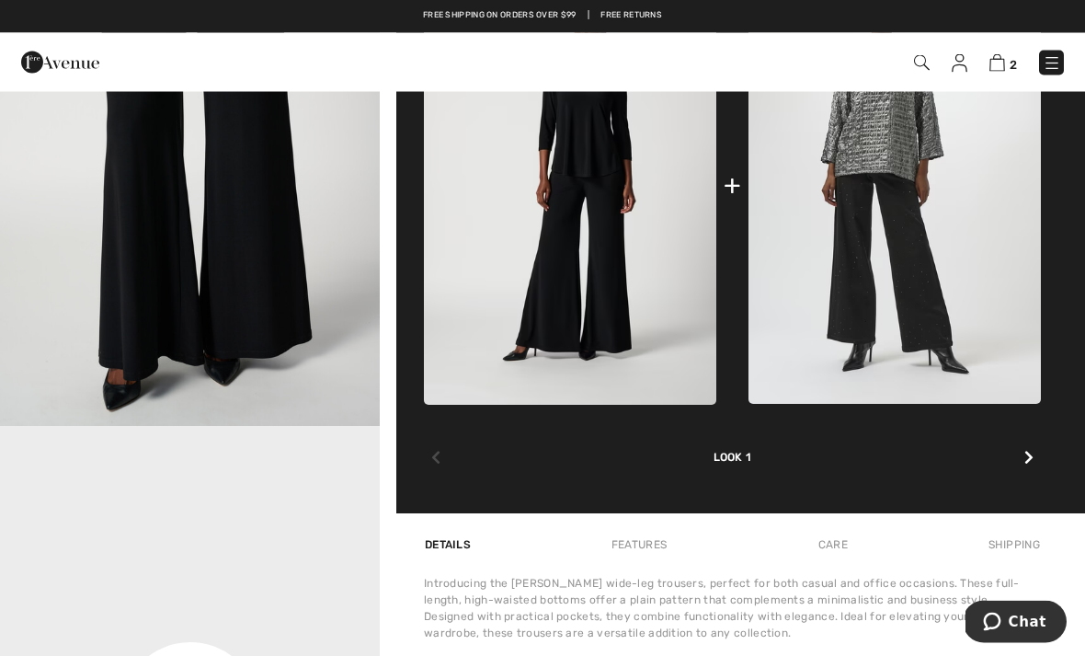
click at [1037, 458] on div at bounding box center [1029, 459] width 24 height 37
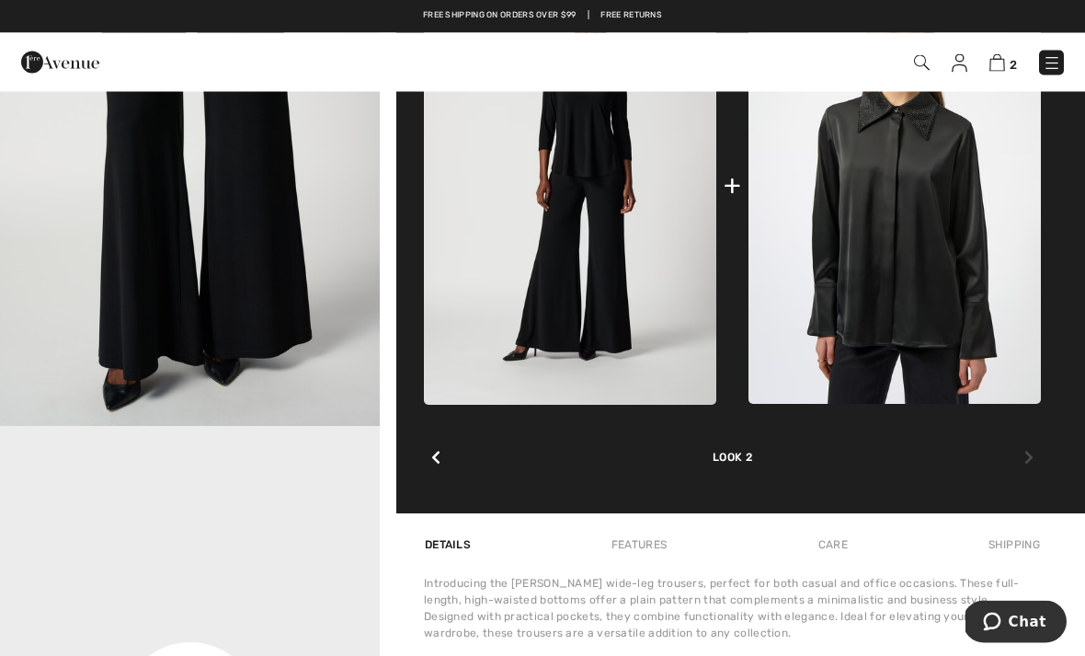
scroll to position [804, 0]
click at [1023, 473] on div at bounding box center [1029, 458] width 24 height 37
click at [1030, 463] on icon at bounding box center [1029, 457] width 9 height 15
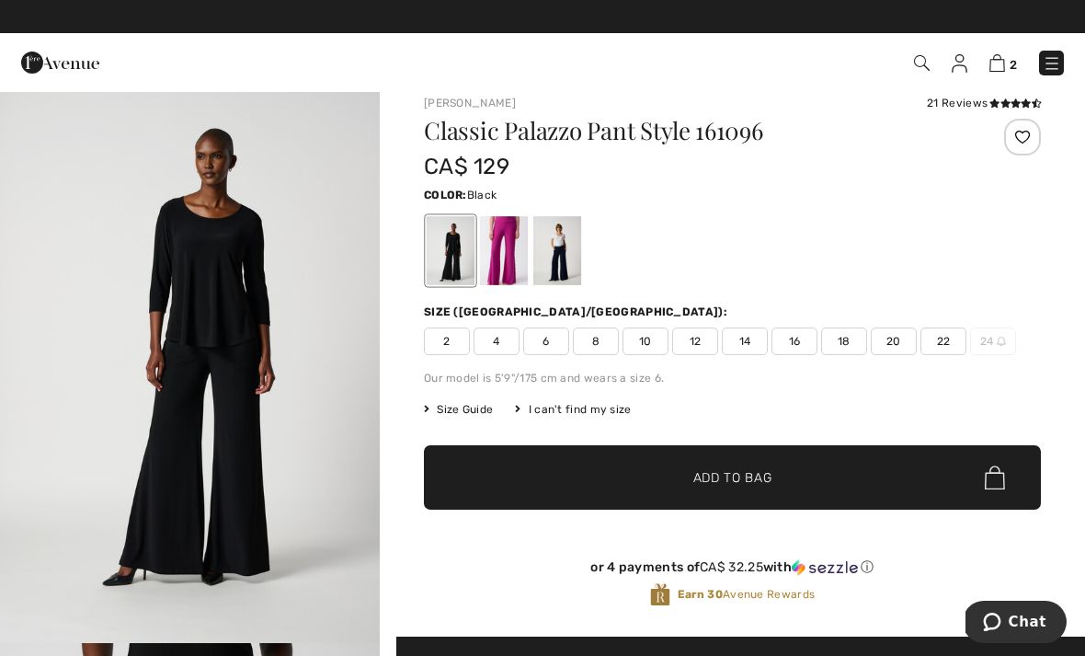
scroll to position [0, 0]
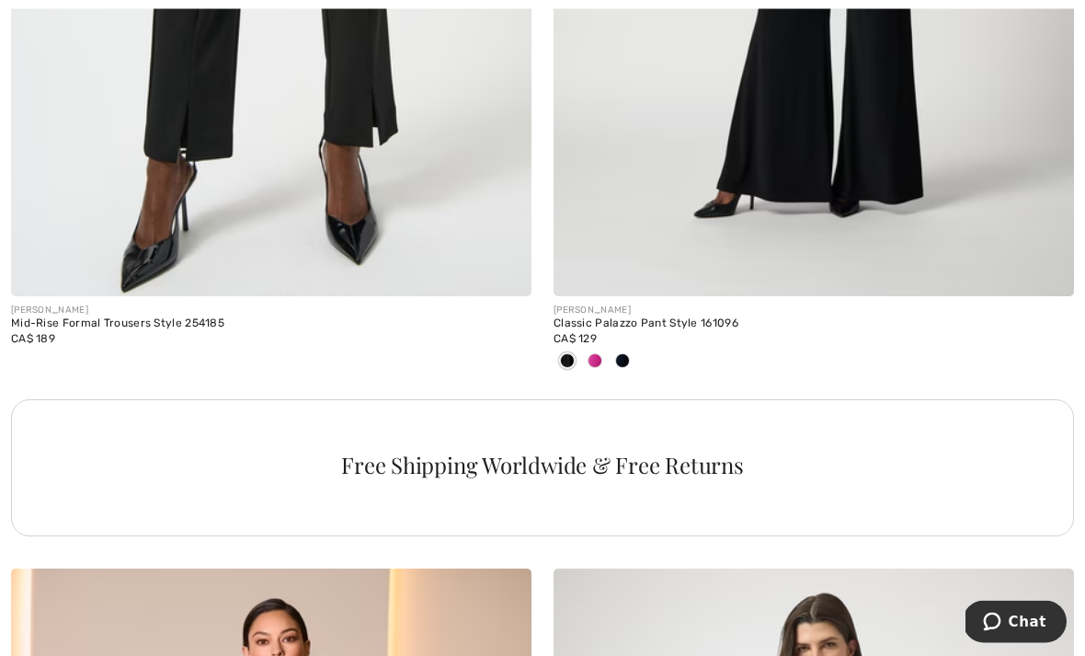
scroll to position [10513, 0]
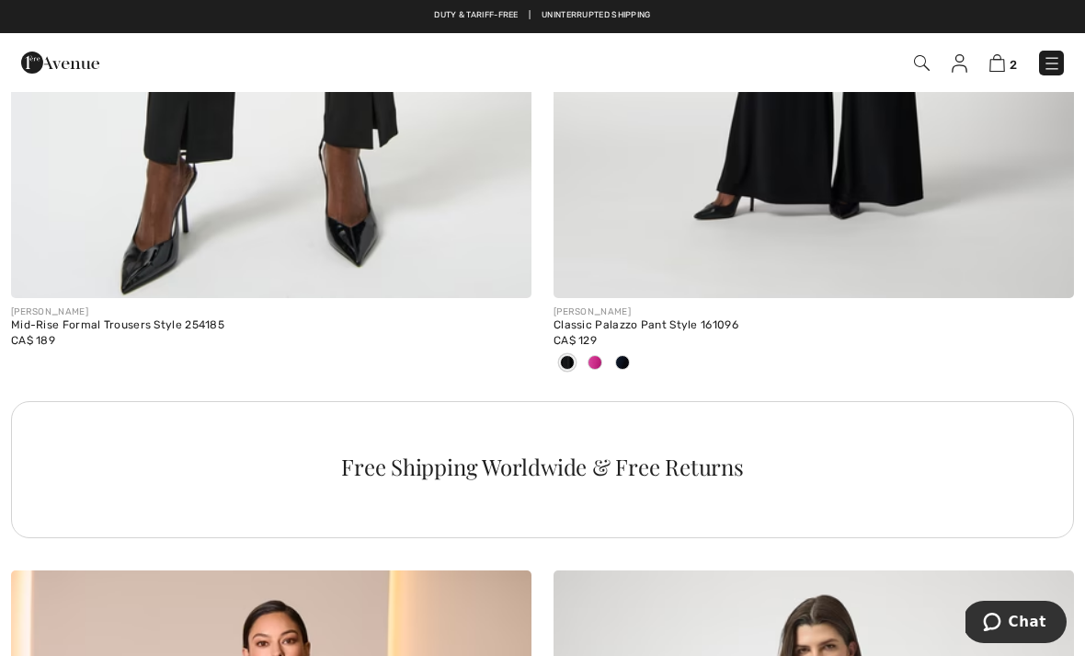
click at [614, 349] on div at bounding box center [623, 364] width 28 height 30
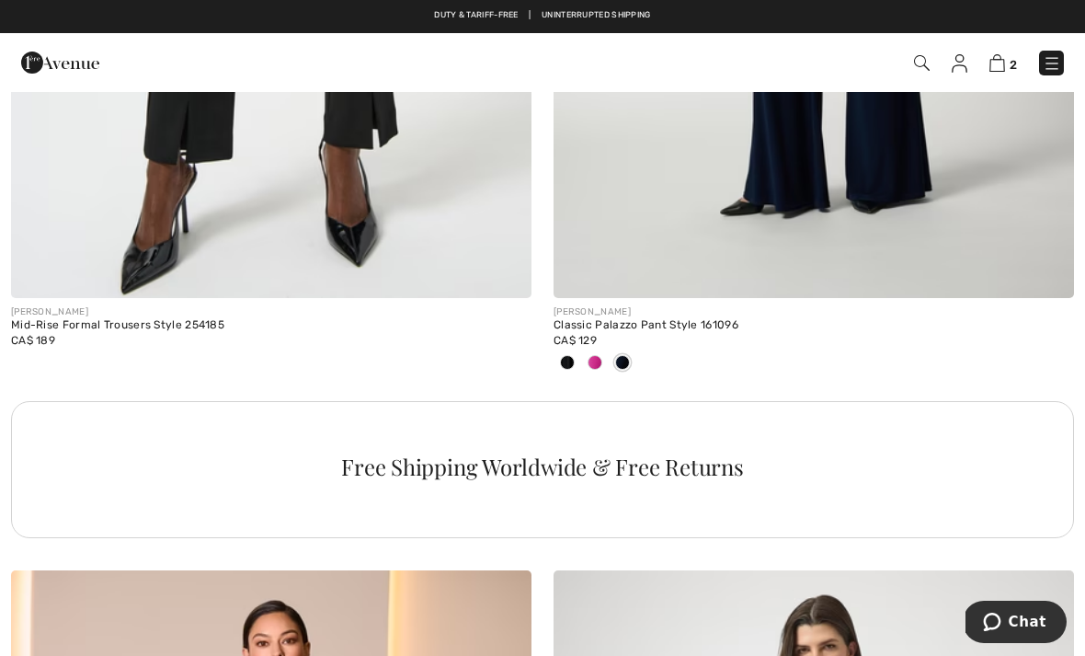
click at [604, 349] on div at bounding box center [595, 364] width 28 height 30
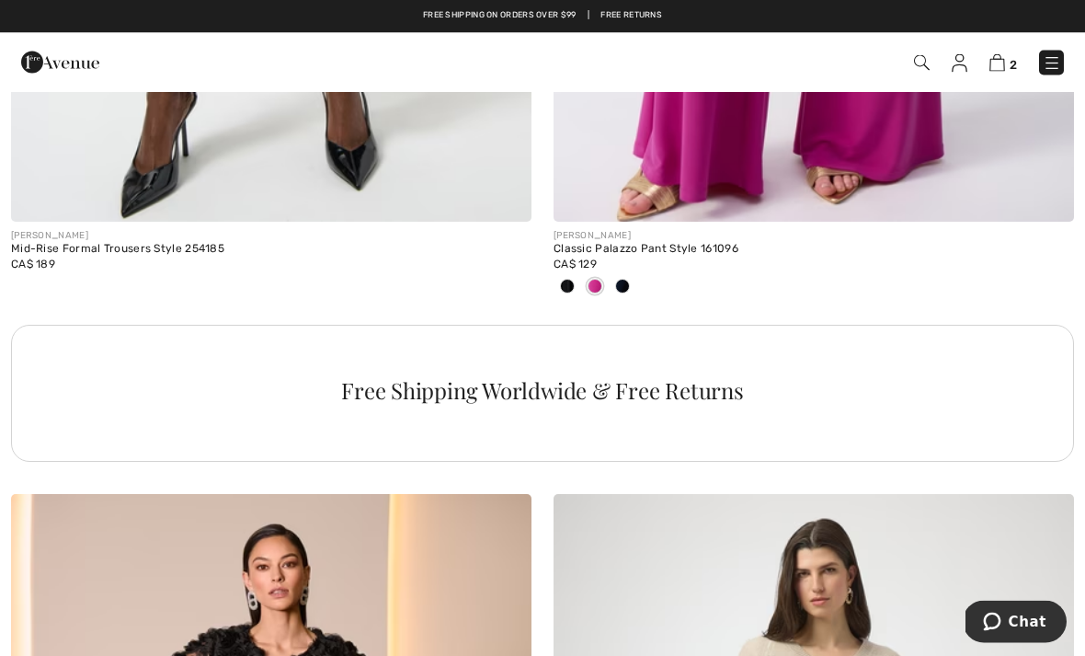
scroll to position [10588, 0]
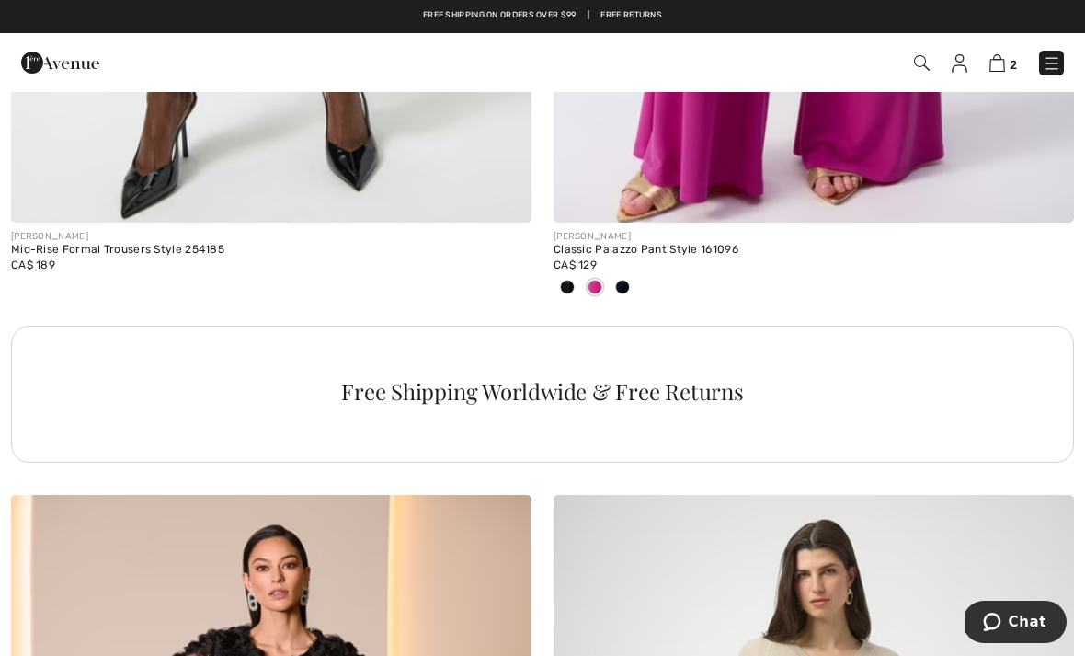
click at [632, 273] on div at bounding box center [623, 288] width 28 height 30
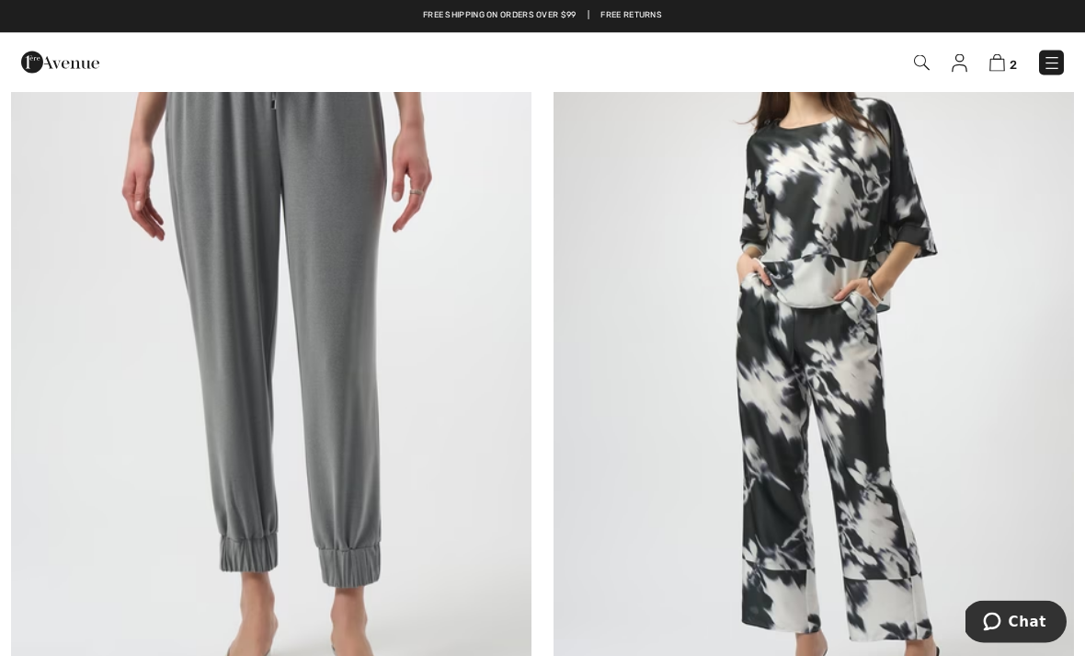
scroll to position [0, 0]
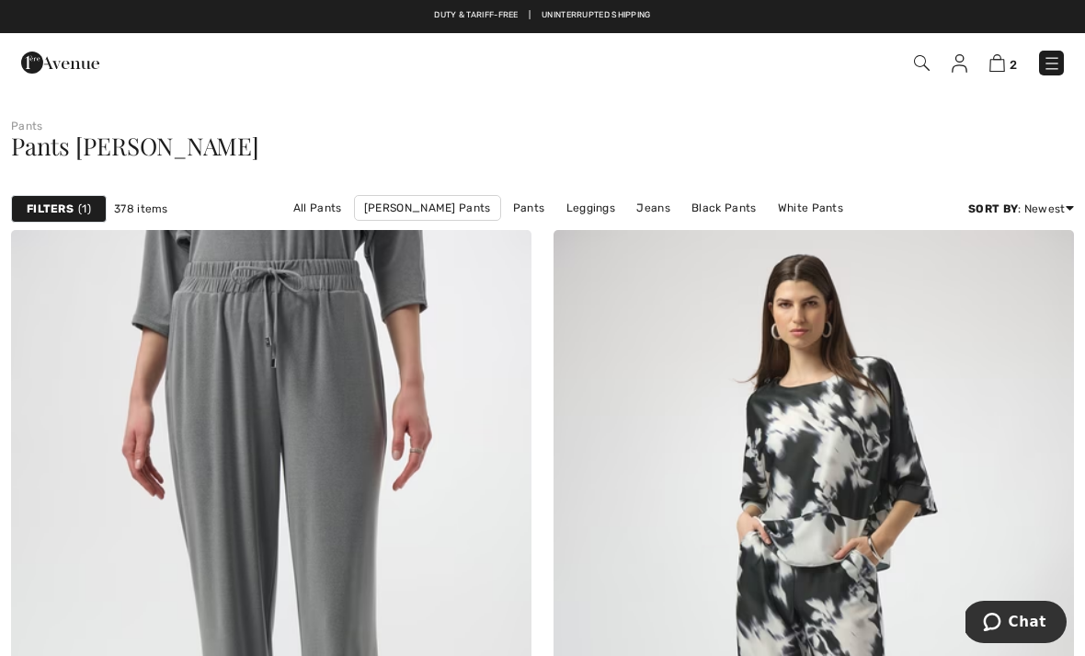
click at [1072, 50] on div "2 Checkout" at bounding box center [765, 63] width 625 height 38
click at [1058, 65] on img at bounding box center [1052, 63] width 18 height 18
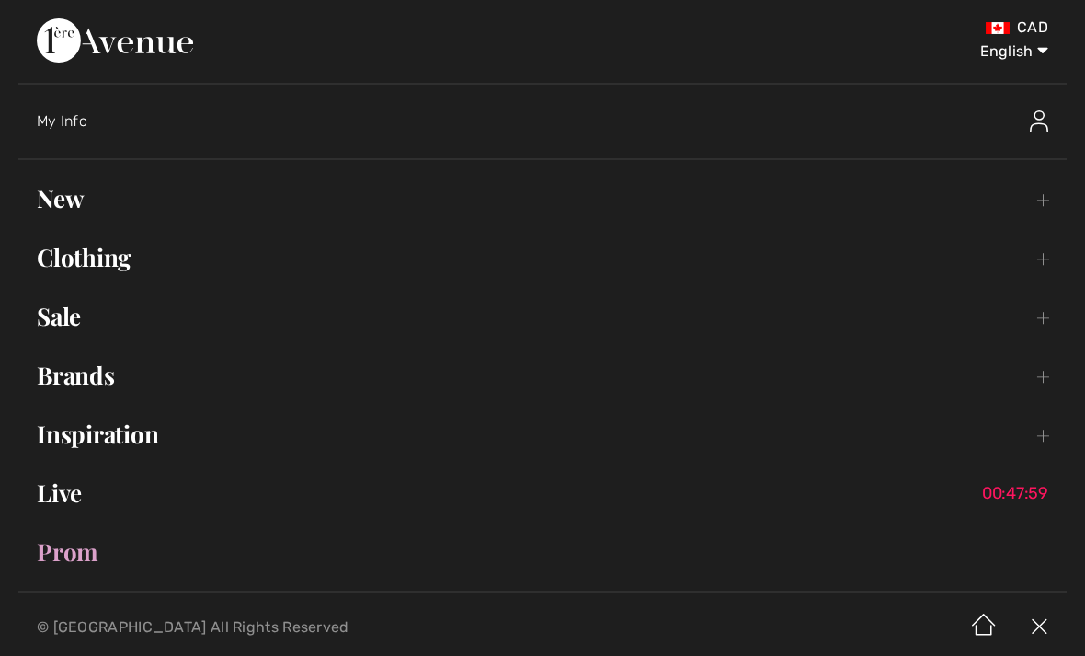
click at [102, 252] on link "Clothing Toggle submenu" at bounding box center [542, 257] width 1049 height 40
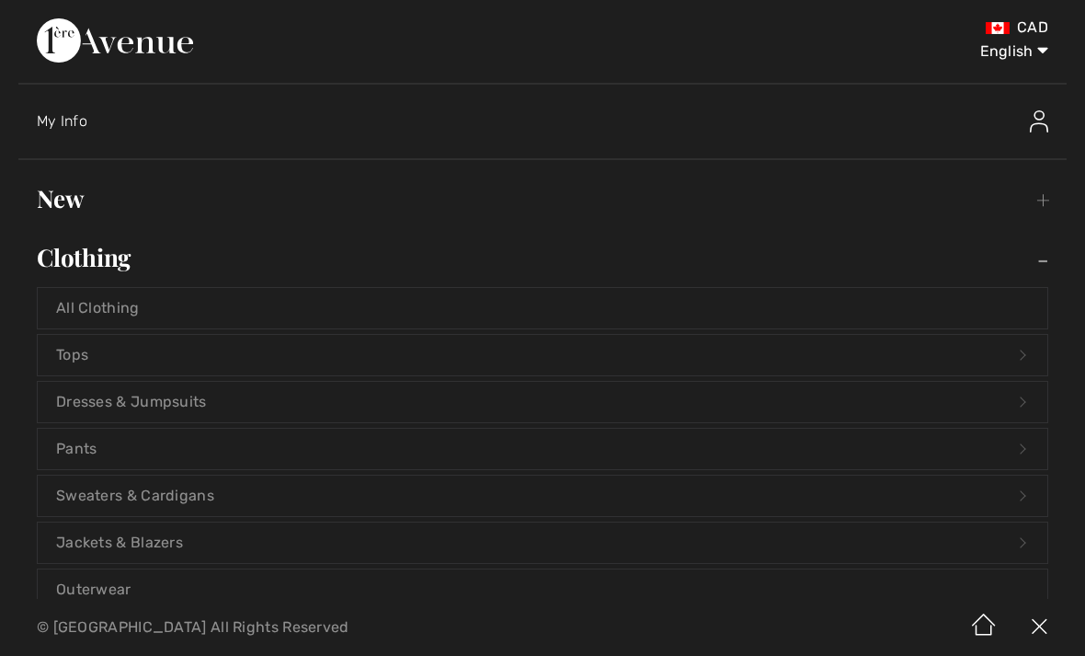
click at [499, 339] on link "Tops Open submenu" at bounding box center [543, 355] width 1010 height 40
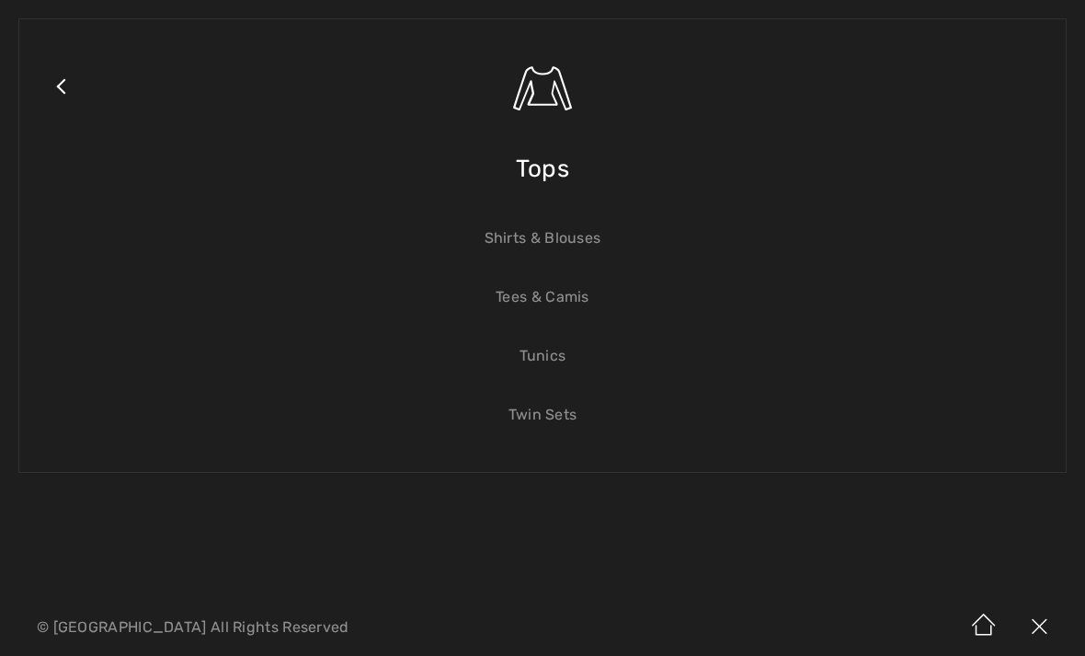
click at [560, 356] on link "Tunics" at bounding box center [543, 356] width 1010 height 40
click at [561, 348] on link "Tunics" at bounding box center [543, 356] width 1010 height 40
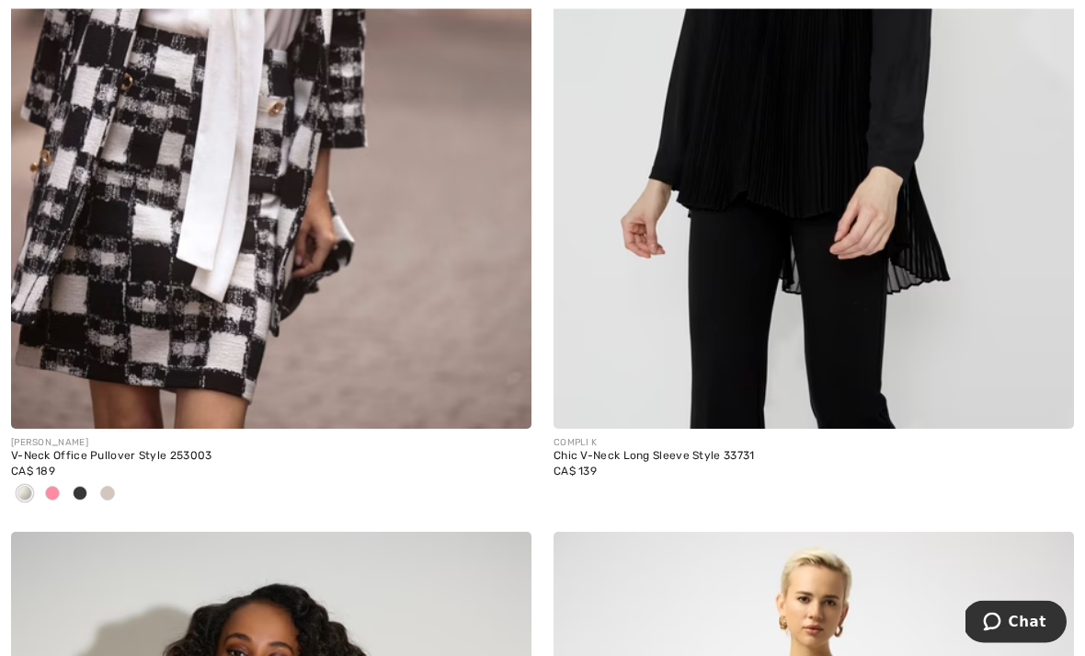
scroll to position [4117, 0]
click at [821, 177] on img at bounding box center [814, 38] width 521 height 781
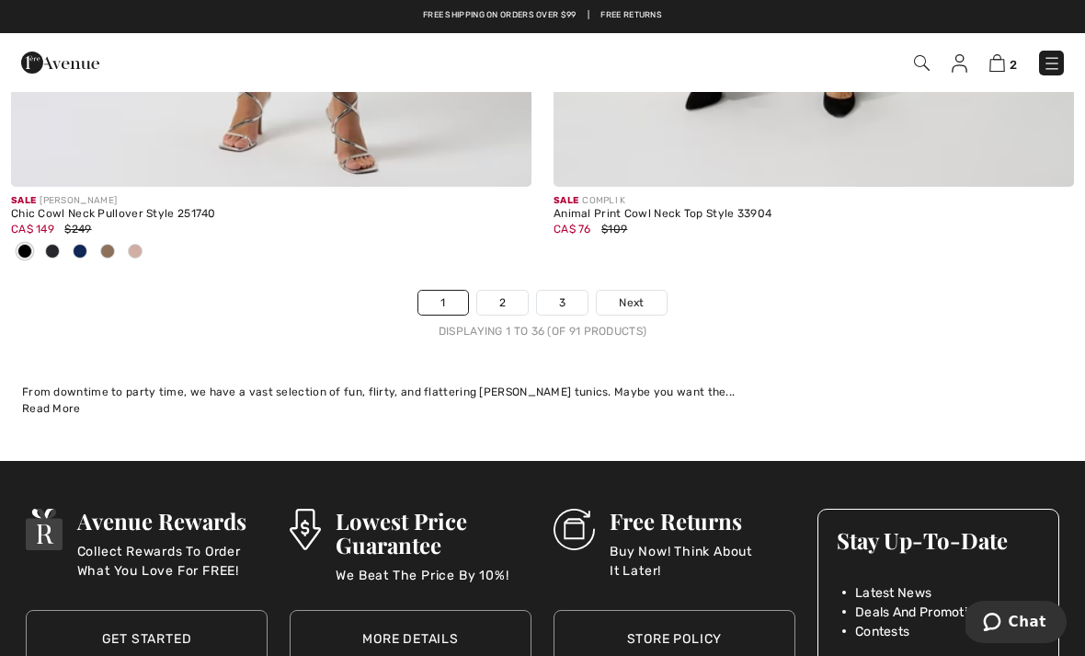
scroll to position [16030, 0]
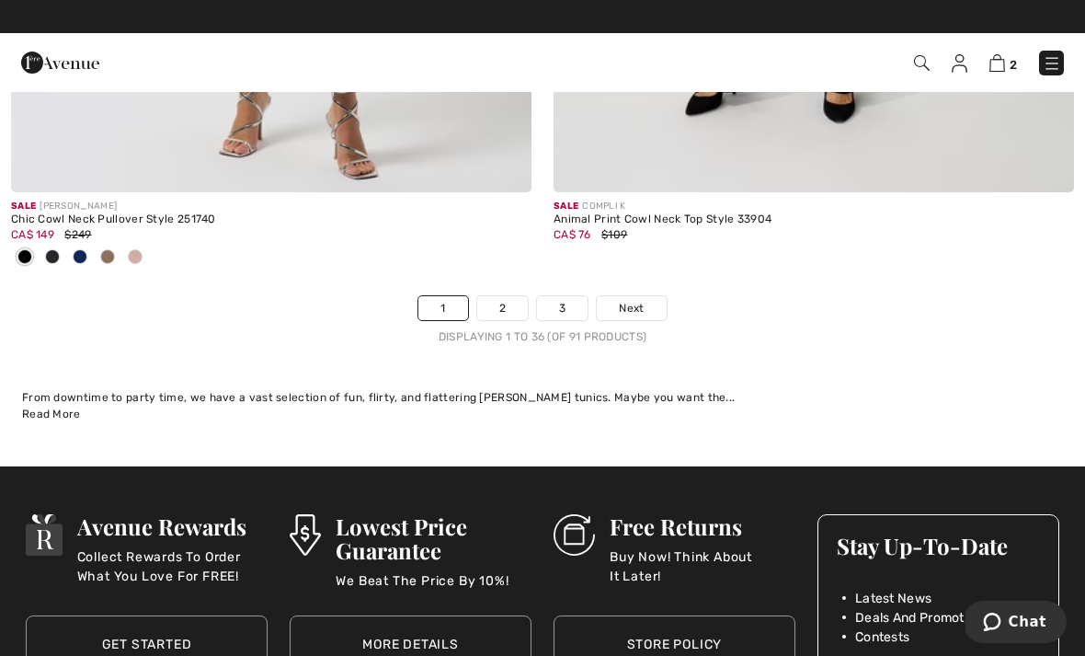
click at [637, 300] on span "Next" at bounding box center [631, 308] width 25 height 17
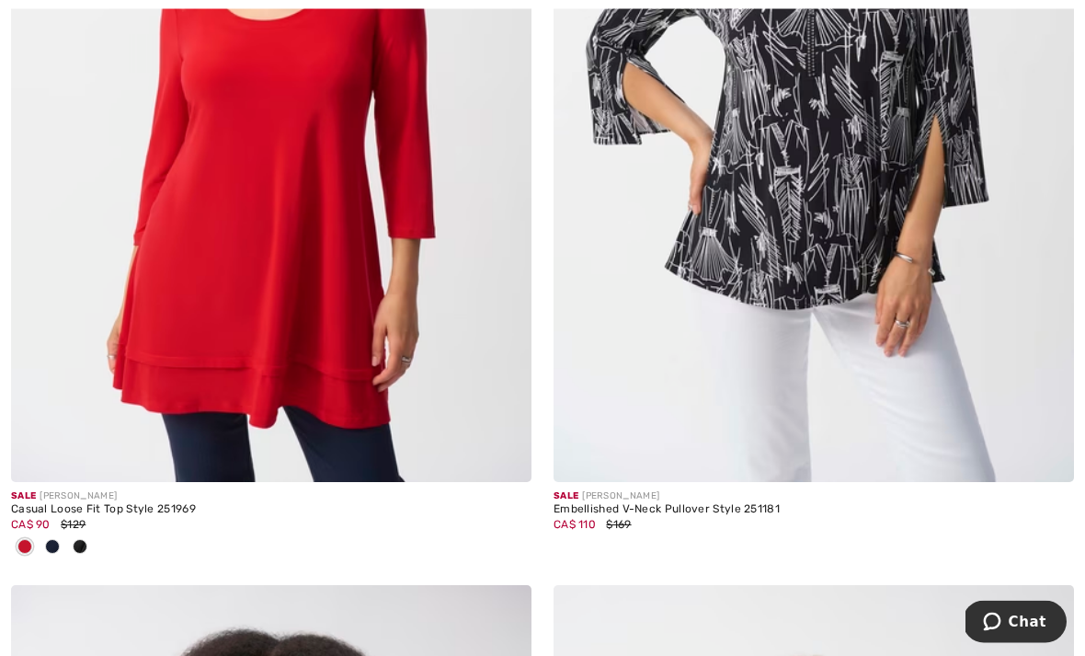
scroll to position [1413, 0]
click at [386, 351] on img at bounding box center [271, 91] width 521 height 781
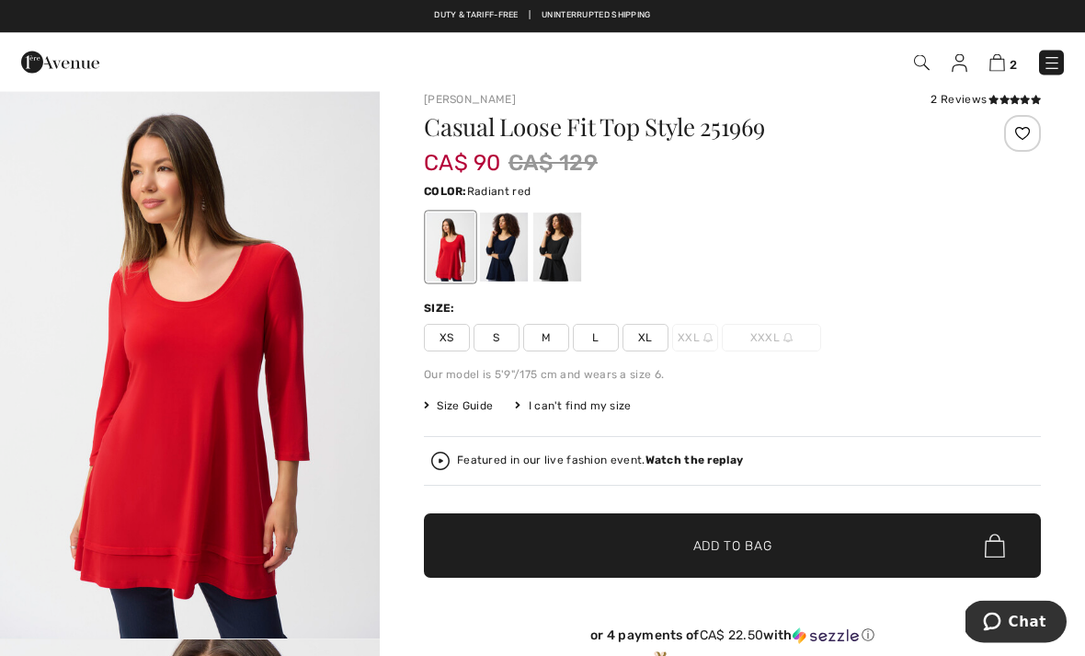
scroll to position [28, 0]
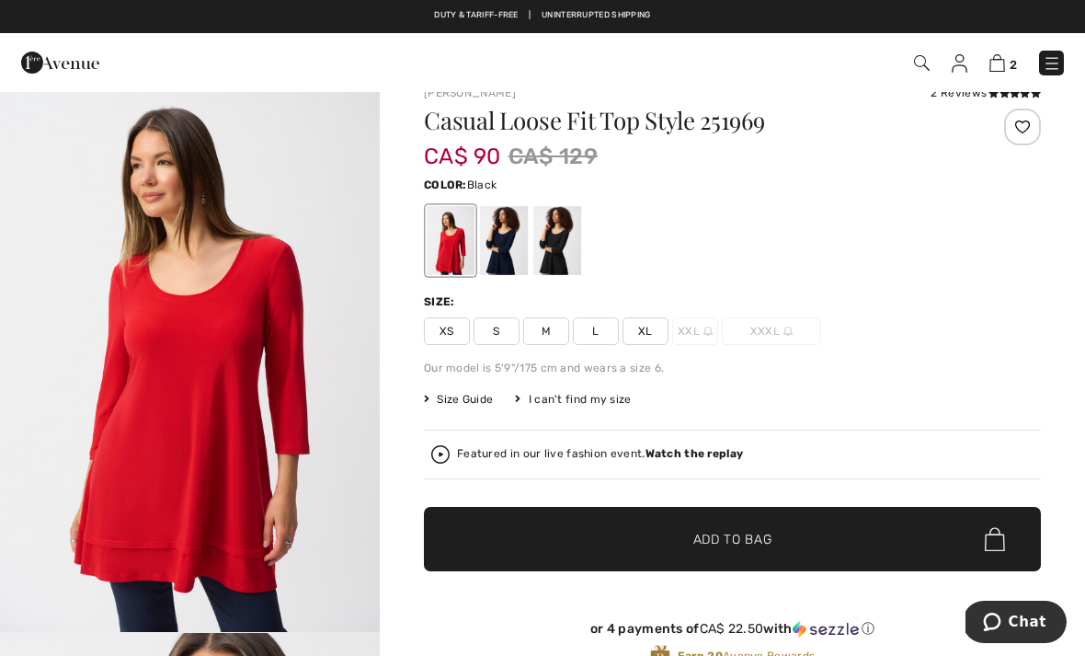
click at [568, 251] on div at bounding box center [558, 240] width 48 height 69
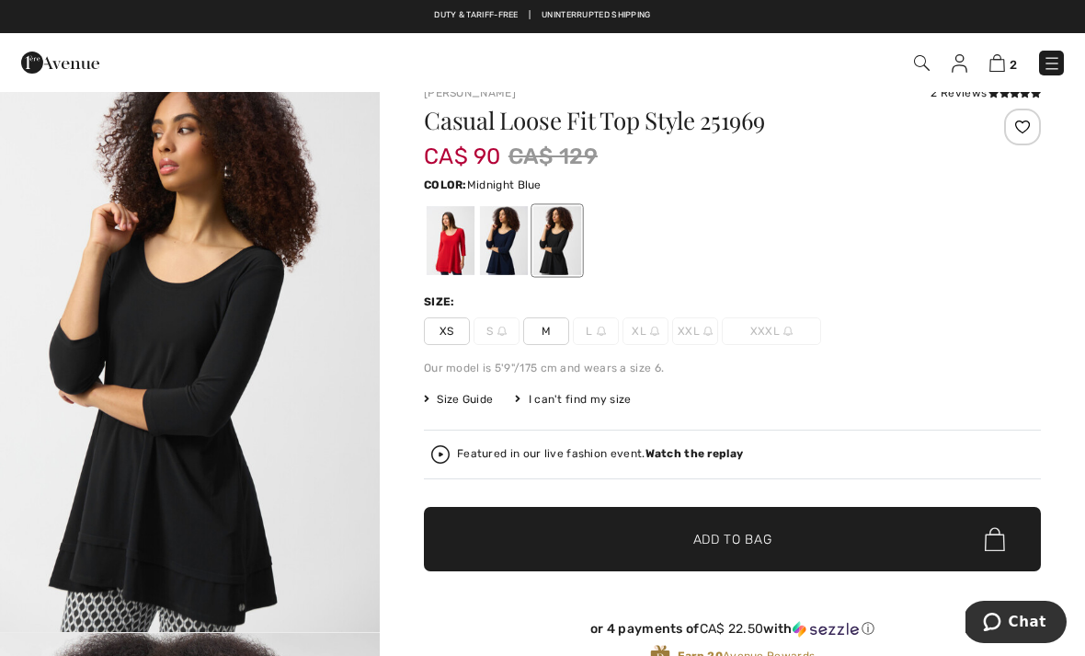
click at [514, 236] on div at bounding box center [504, 240] width 48 height 69
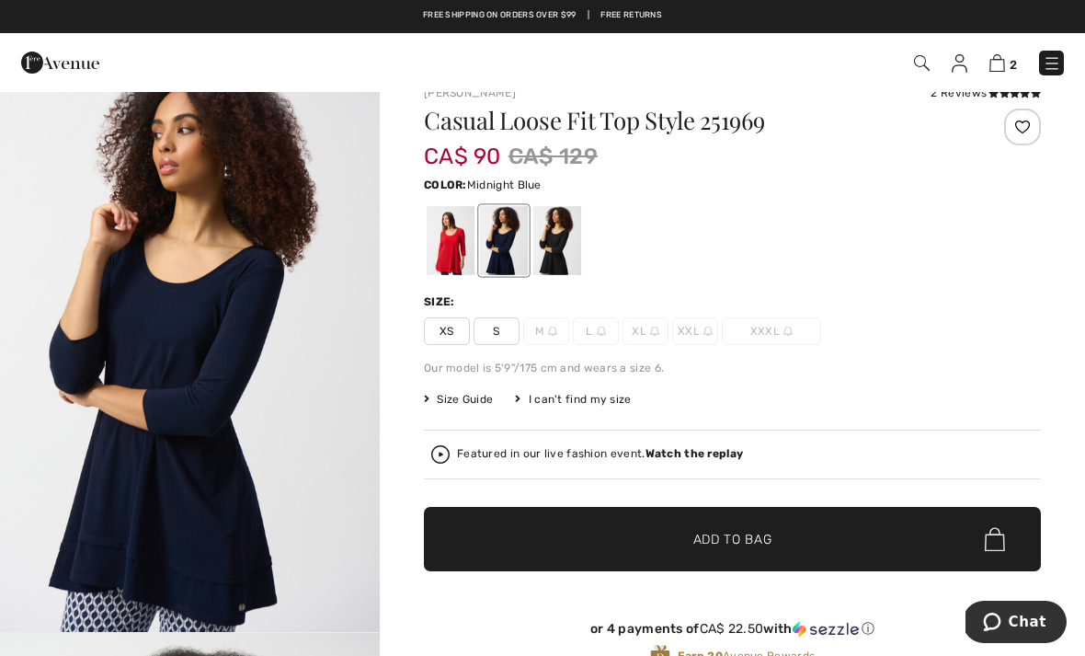
scroll to position [86, 0]
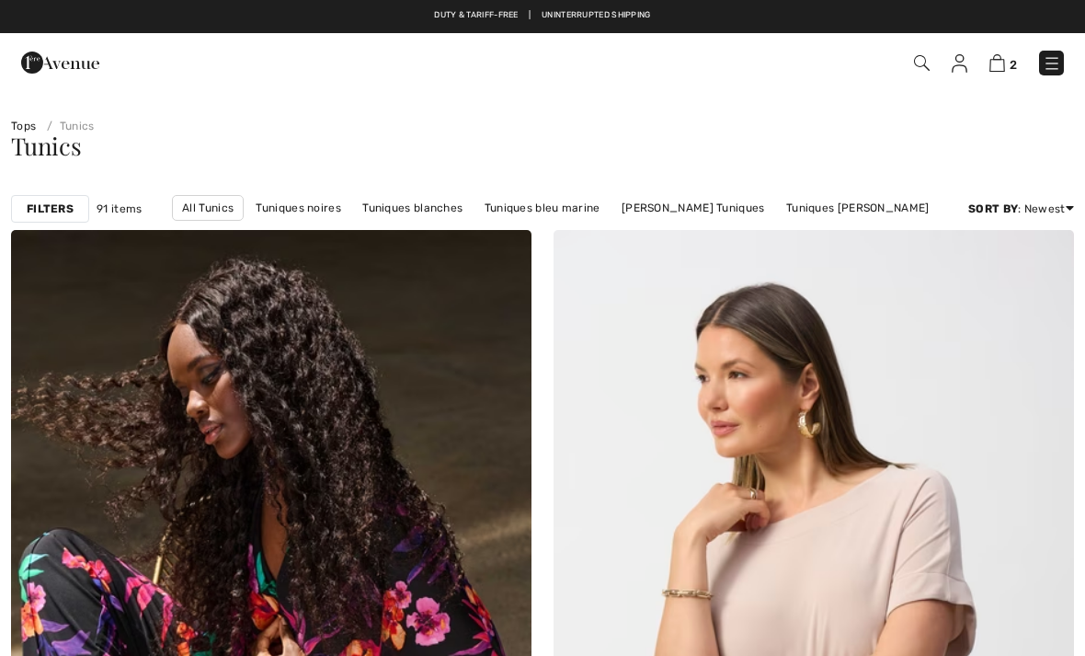
scroll to position [1472, 0]
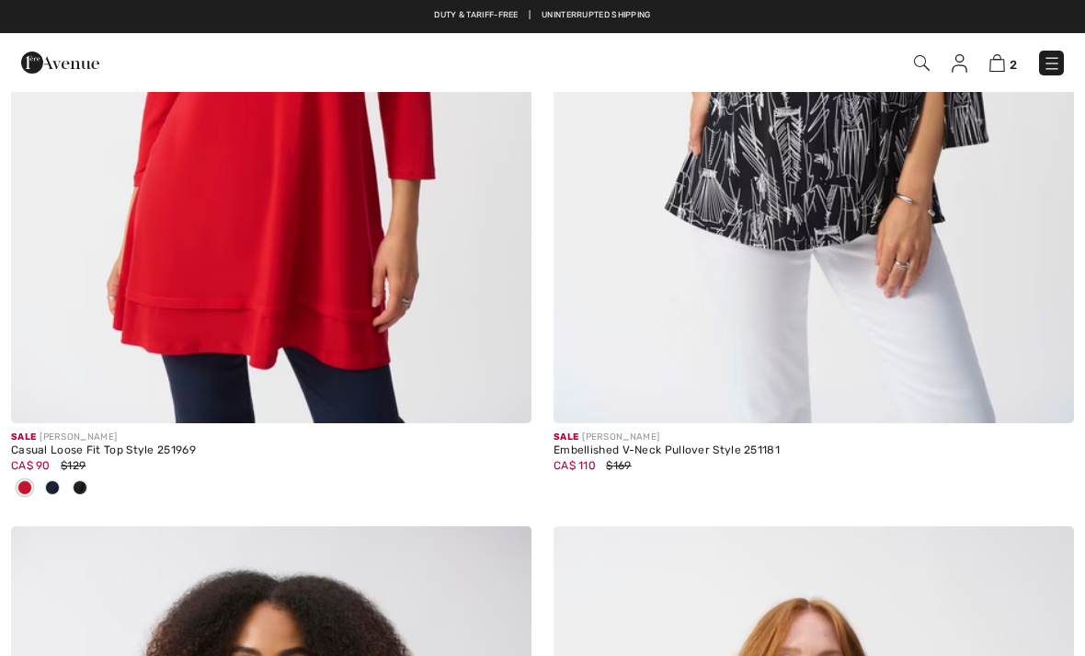
checkbox input "true"
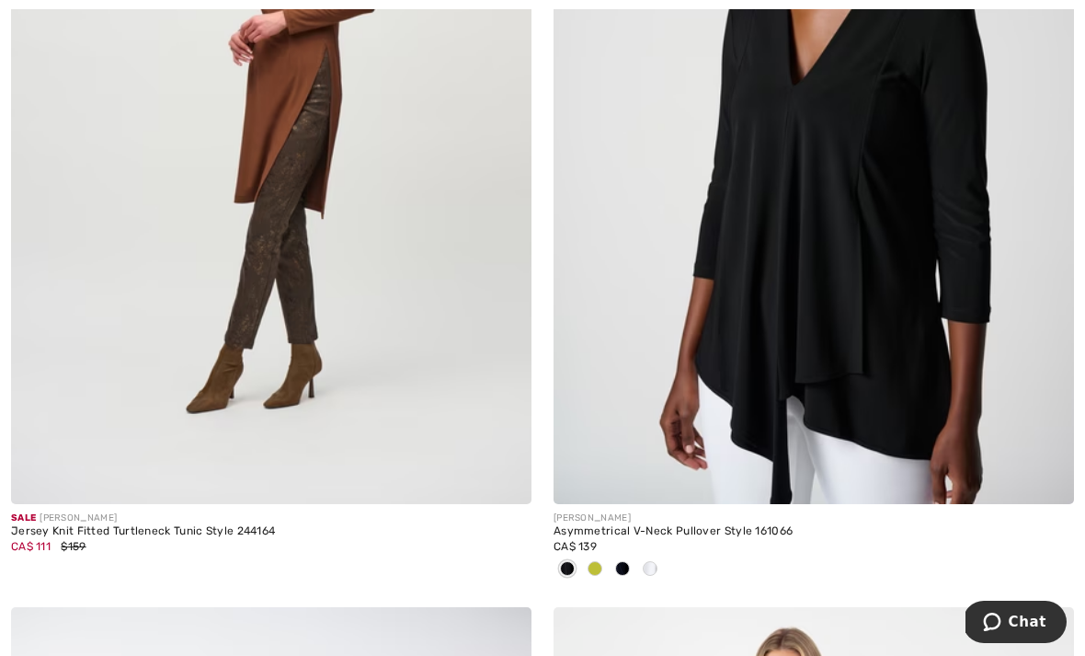
scroll to position [4045, 0]
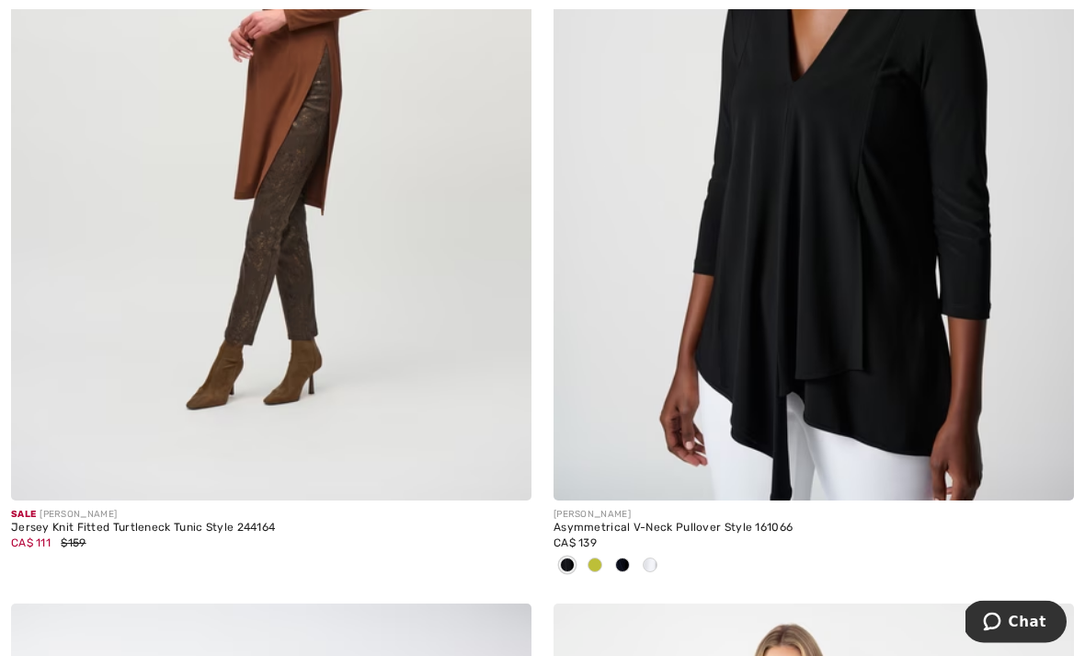
click at [848, 277] on img at bounding box center [814, 110] width 521 height 781
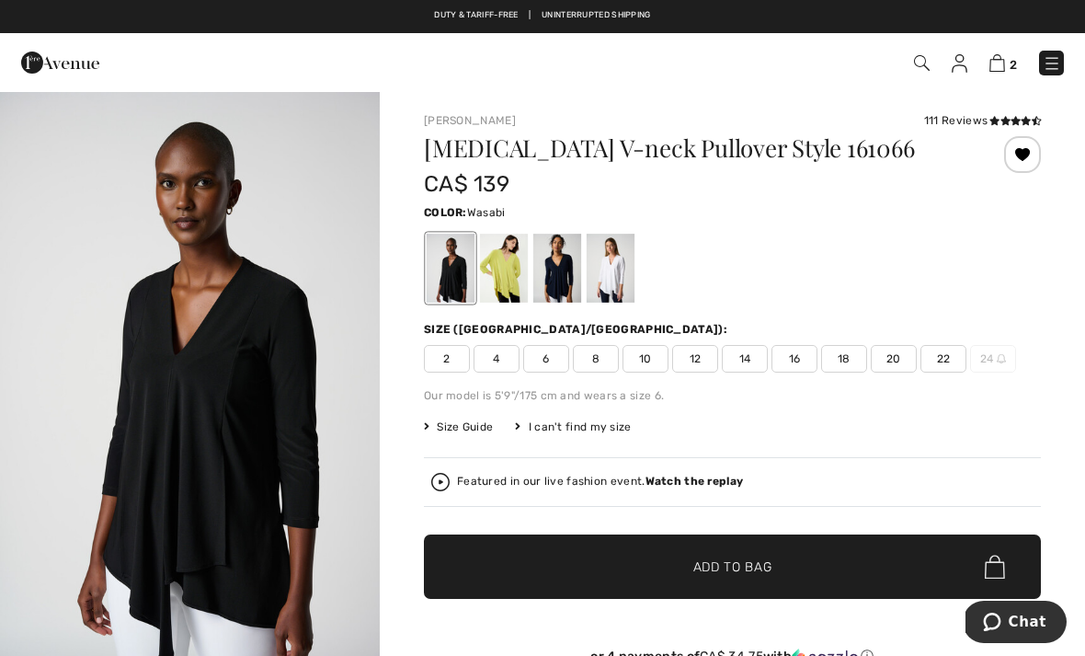
click at [513, 260] on div at bounding box center [504, 268] width 48 height 69
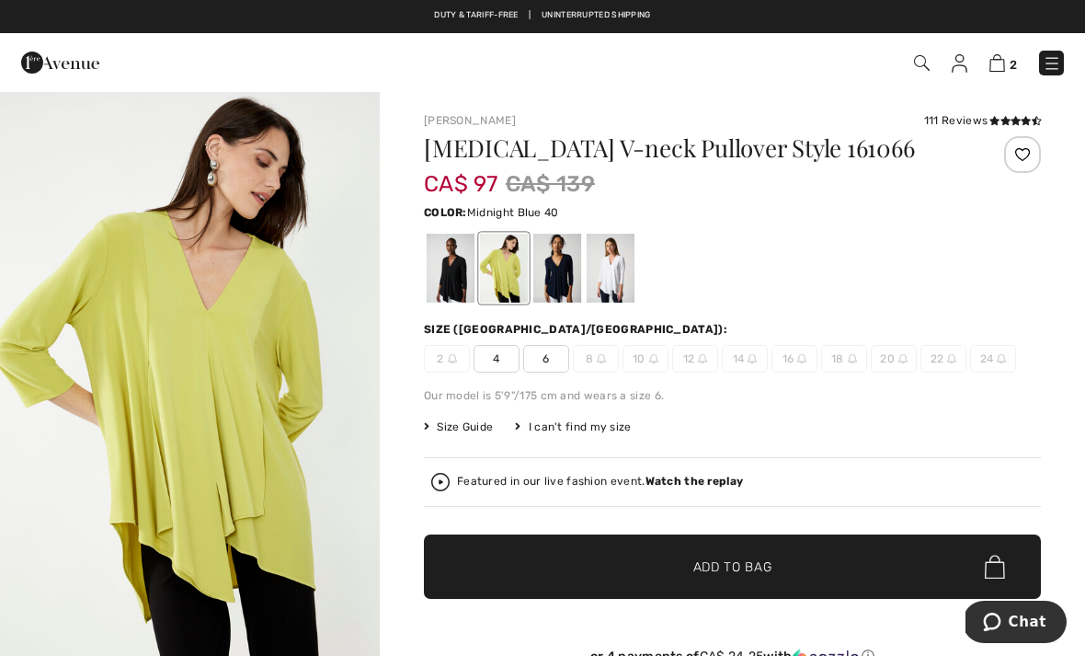
click at [558, 270] on div at bounding box center [558, 268] width 48 height 69
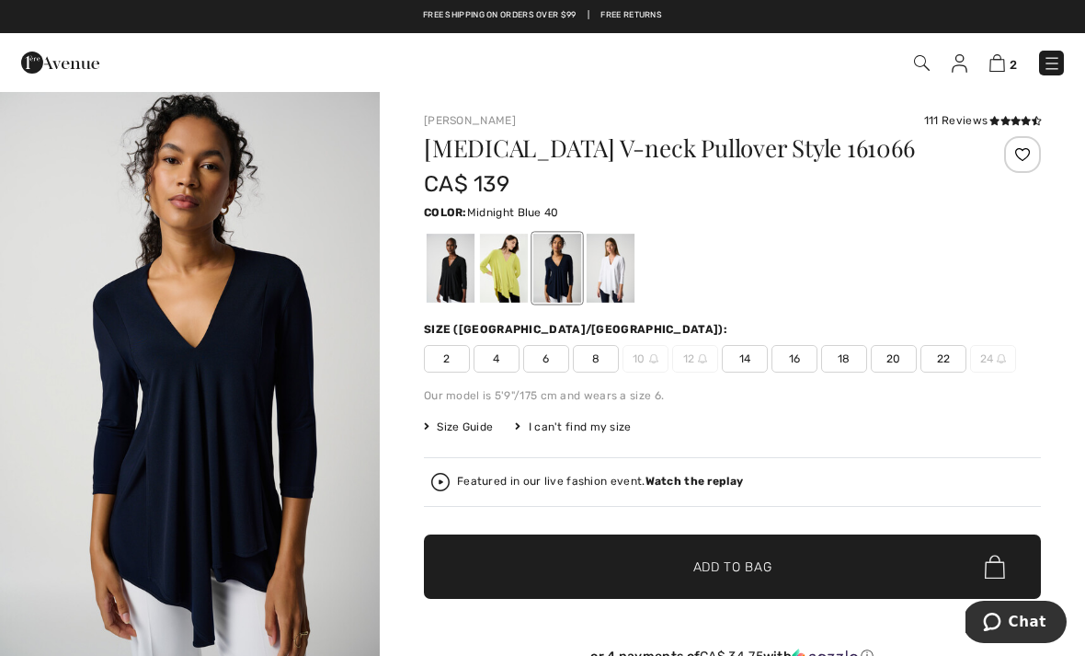
click at [621, 270] on div at bounding box center [611, 268] width 48 height 69
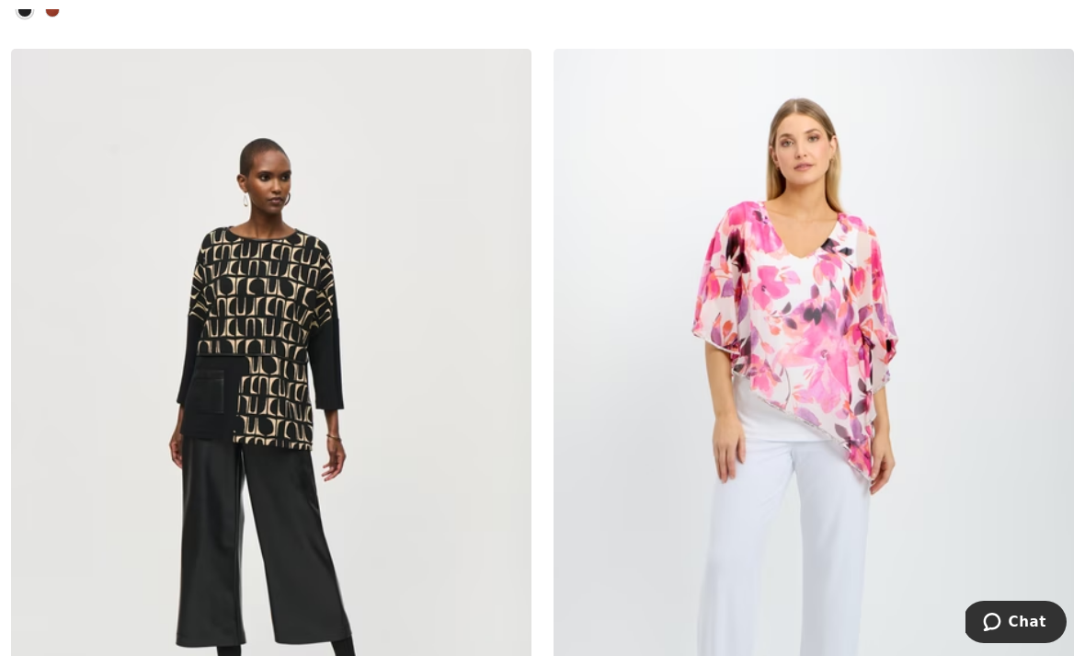
scroll to position [9160, 0]
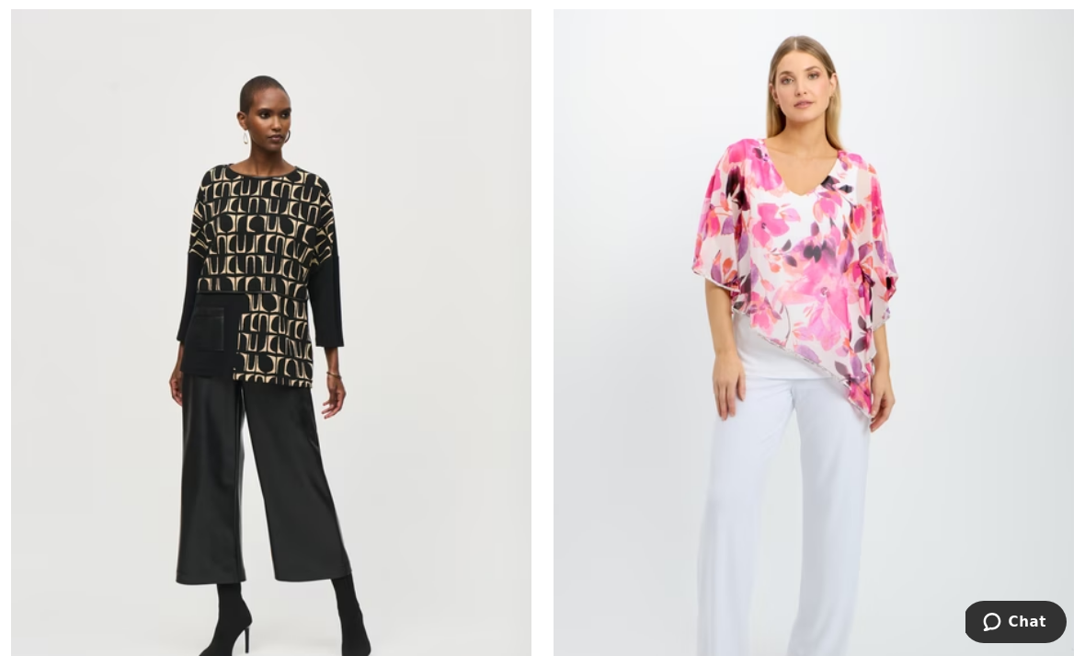
click at [280, 355] on img at bounding box center [271, 376] width 521 height 781
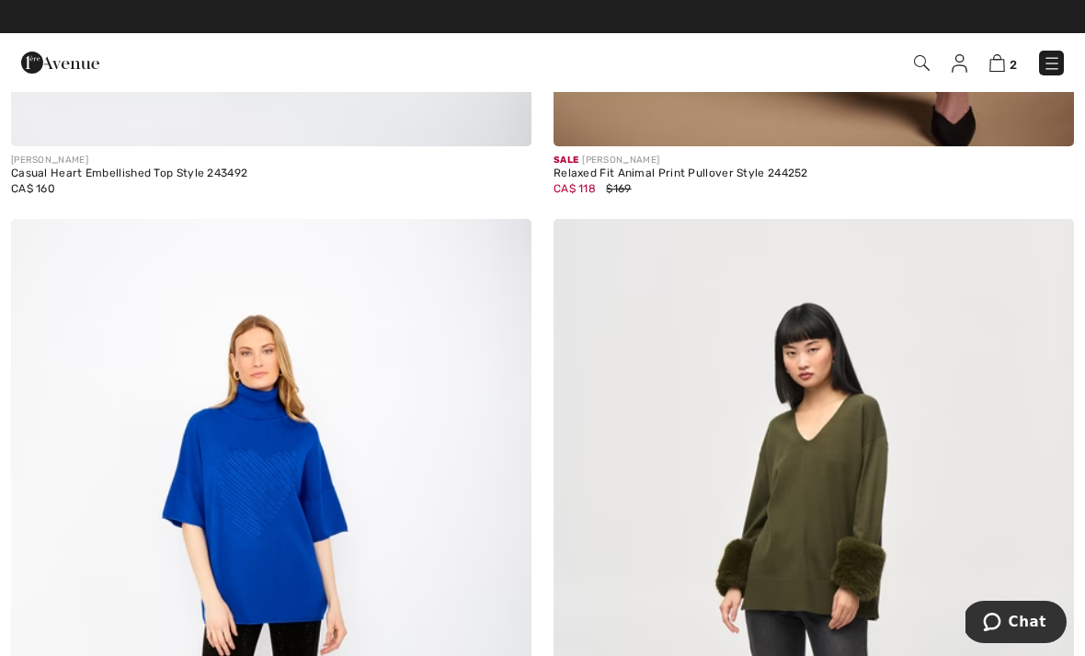
scroll to position [7179, 0]
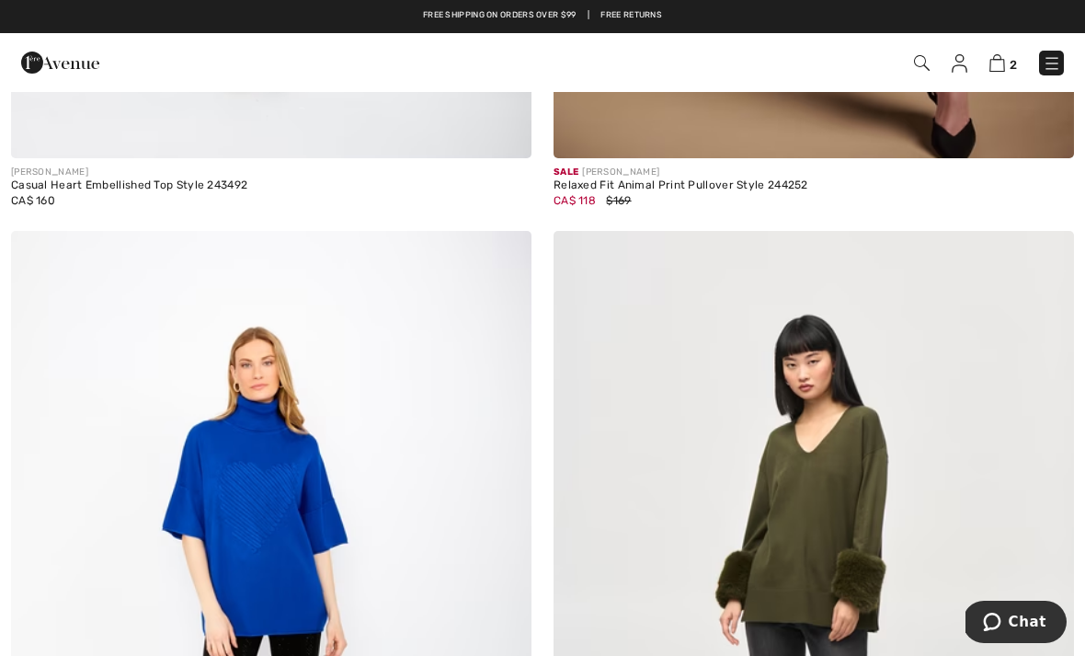
click at [1063, 54] on link at bounding box center [1051, 63] width 25 height 25
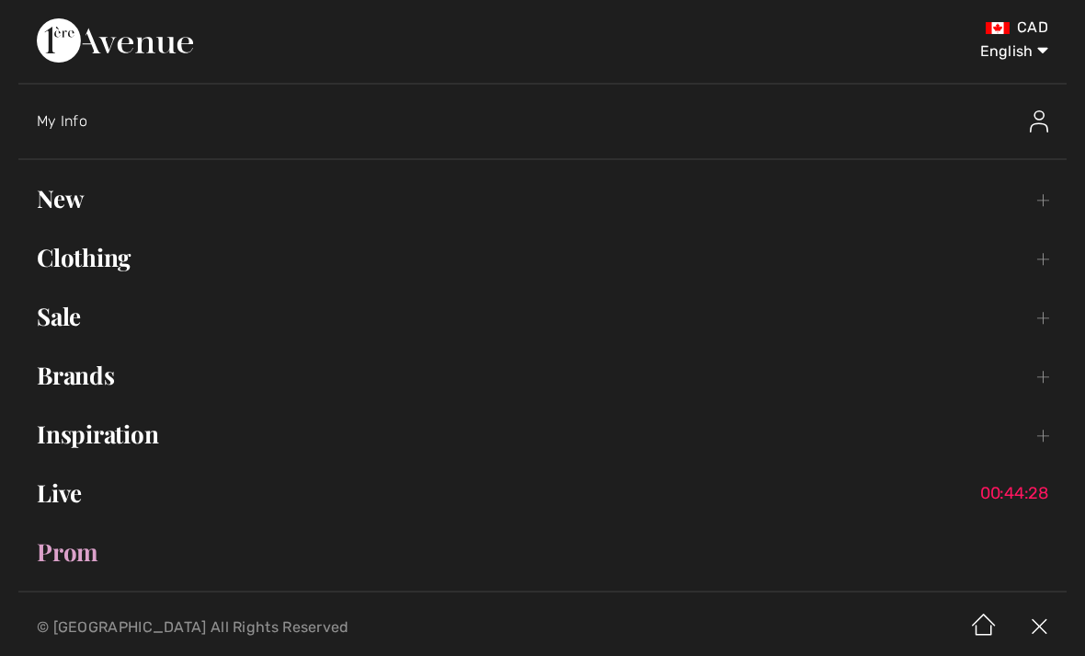
click at [91, 384] on link "Brands Open submenu" at bounding box center [542, 375] width 1049 height 40
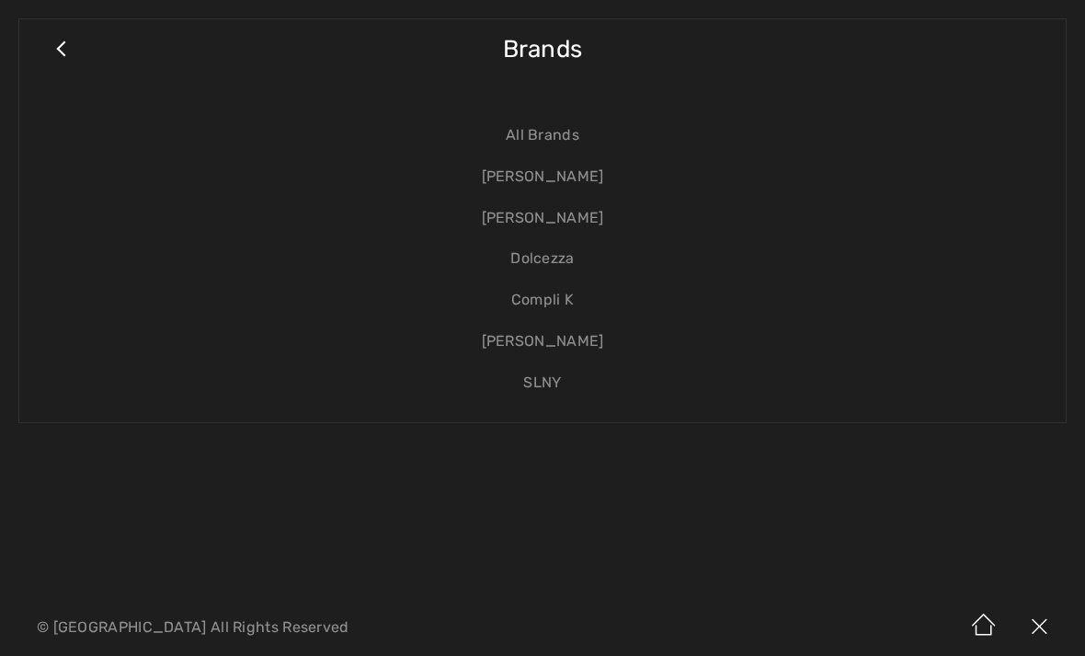
click at [584, 178] on link "[PERSON_NAME]" at bounding box center [543, 176] width 1010 height 41
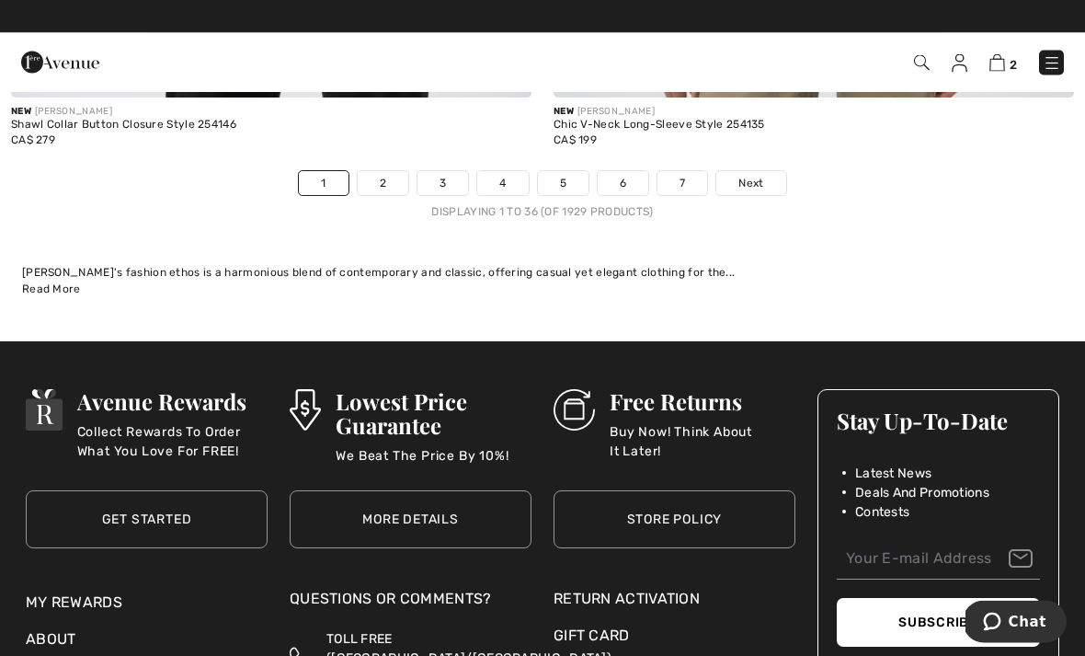
scroll to position [16551, 0]
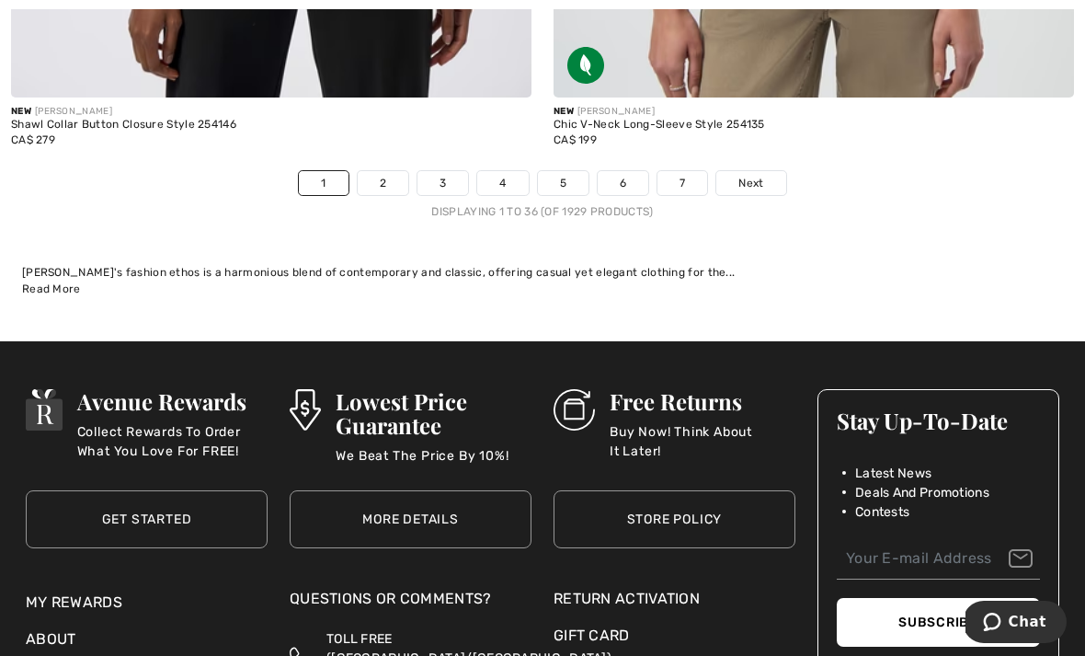
click at [397, 171] on link "2" at bounding box center [383, 183] width 51 height 24
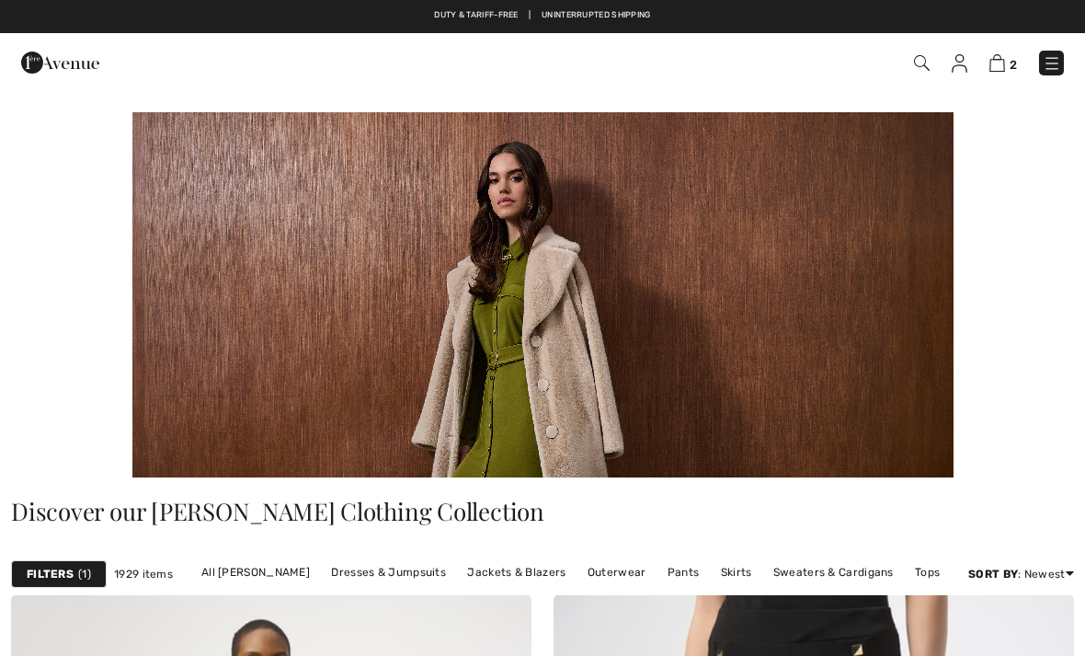
checkbox input "true"
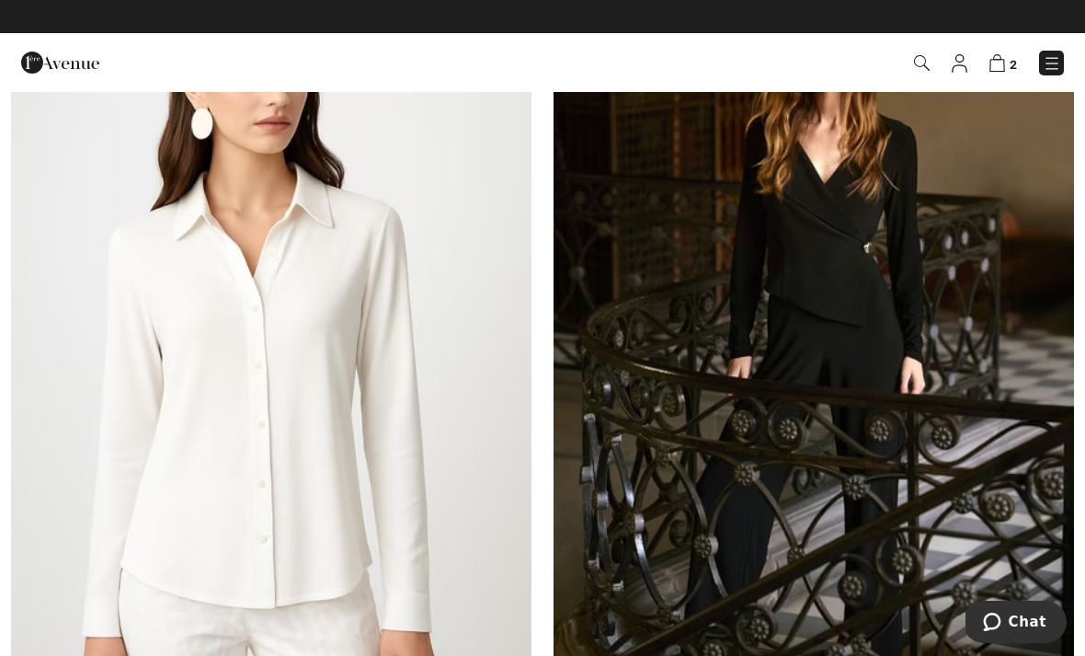
scroll to position [8670, 0]
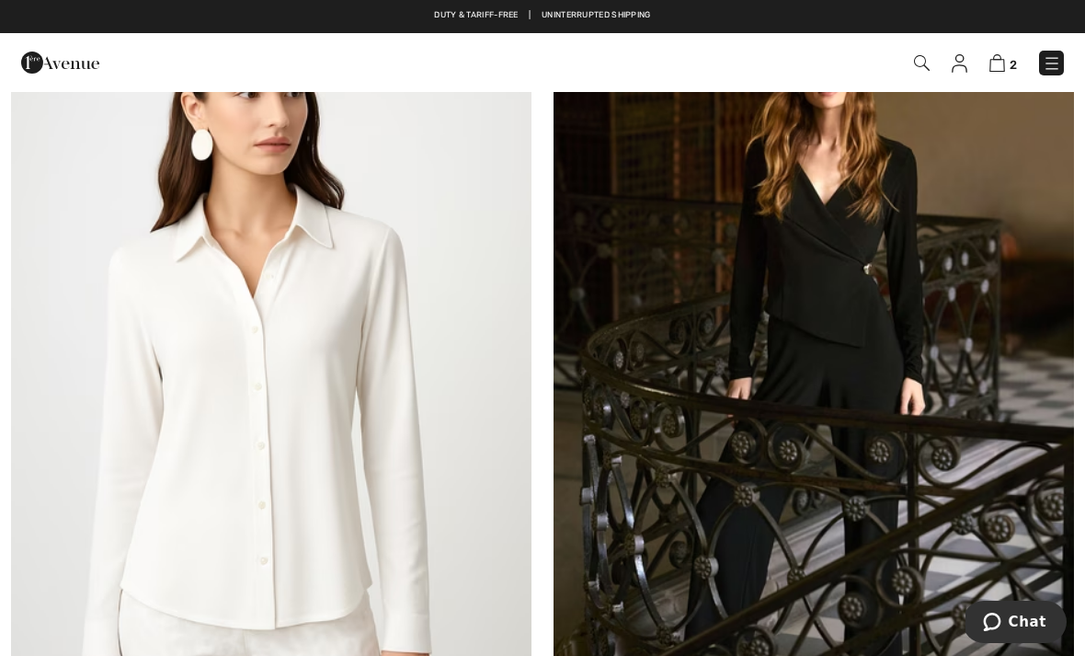
click at [358, 286] on img at bounding box center [271, 378] width 521 height 781
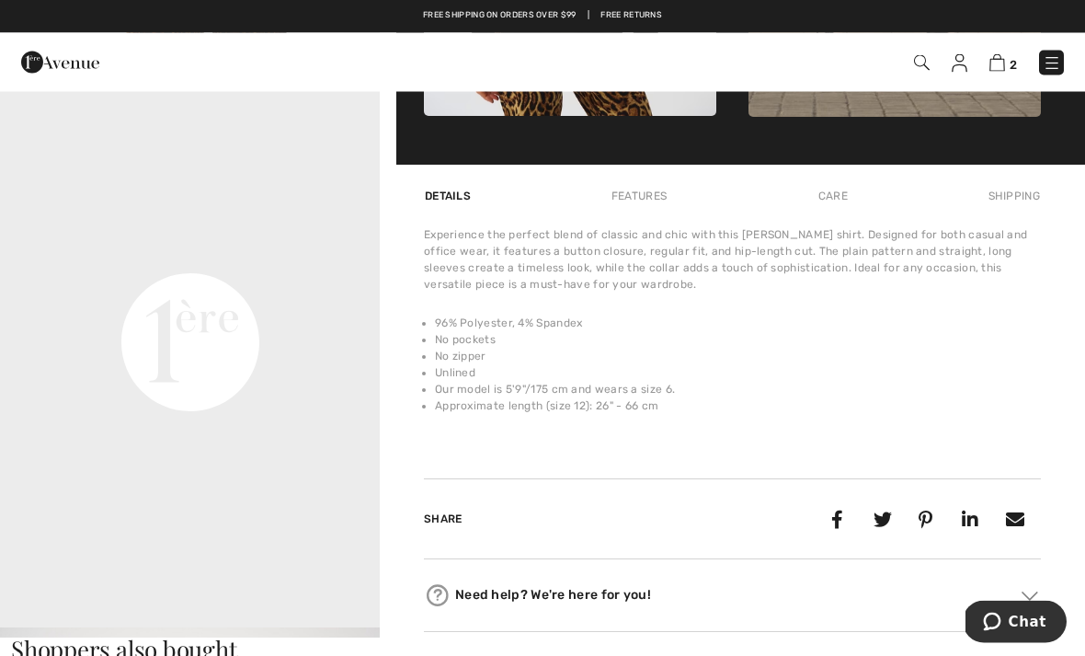
scroll to position [1156, 0]
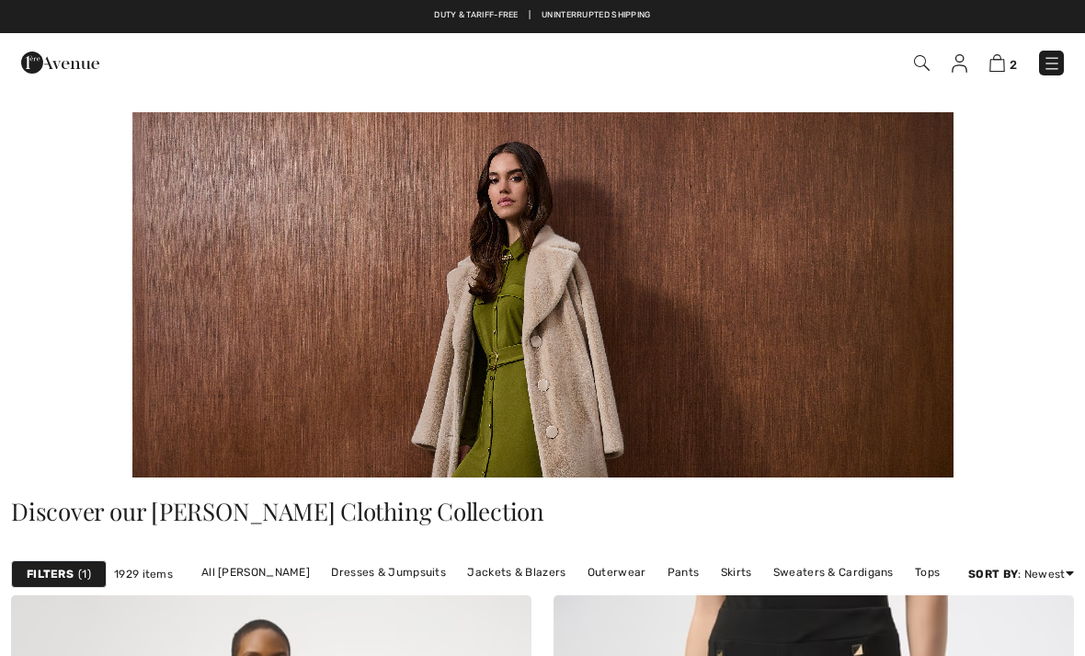
scroll to position [8670, 0]
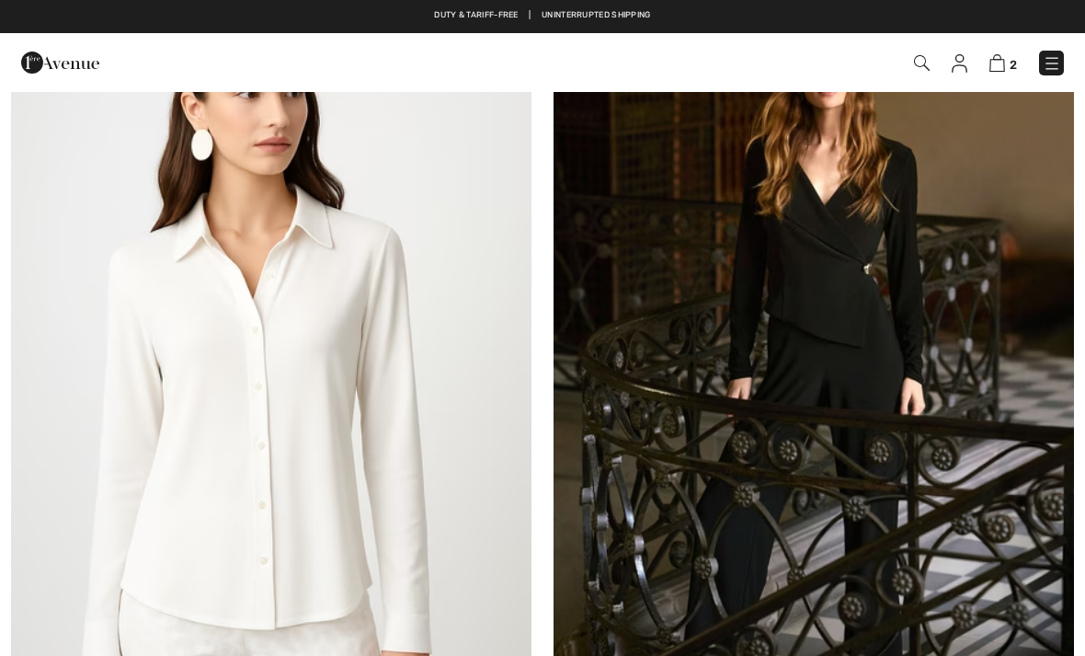
checkbox input "true"
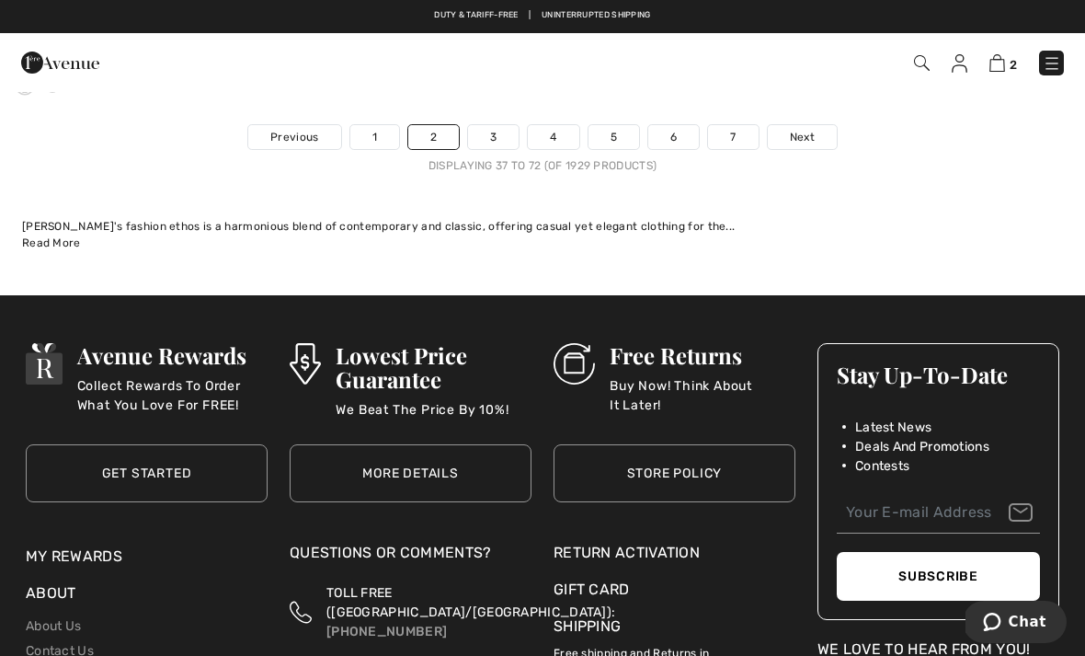
scroll to position [16504, 0]
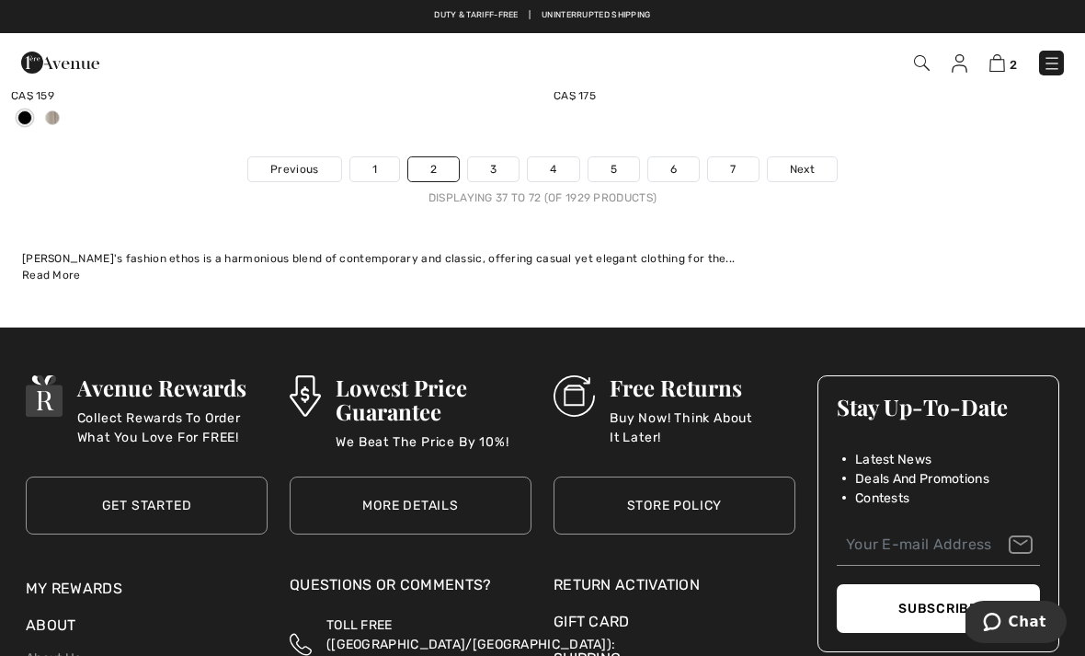
click at [485, 167] on link "3" at bounding box center [493, 169] width 51 height 24
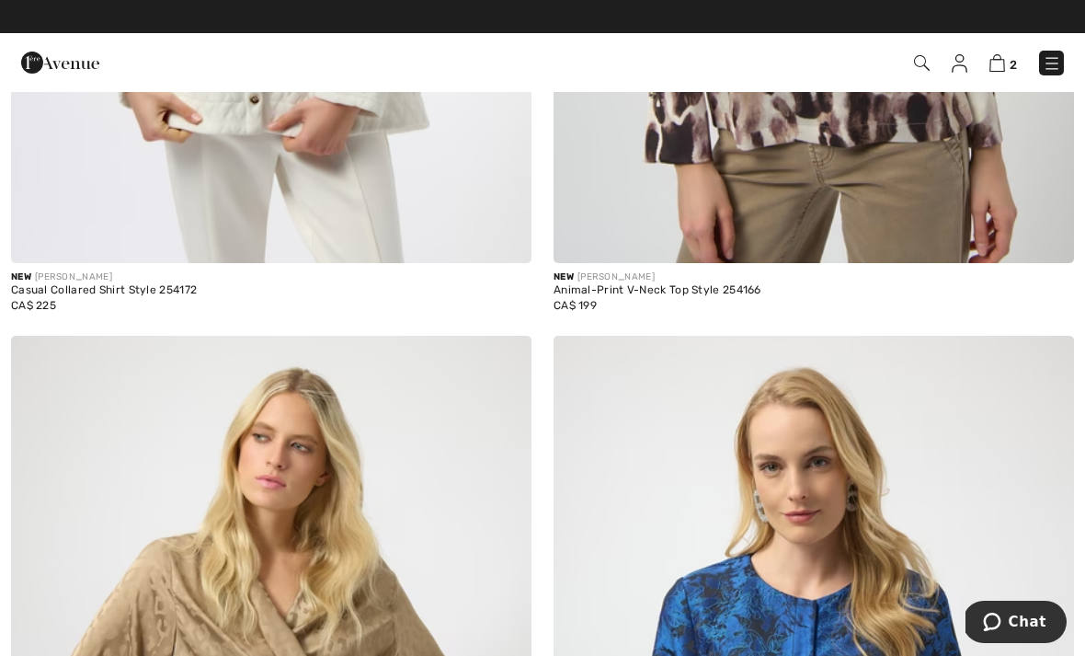
scroll to position [7270, 0]
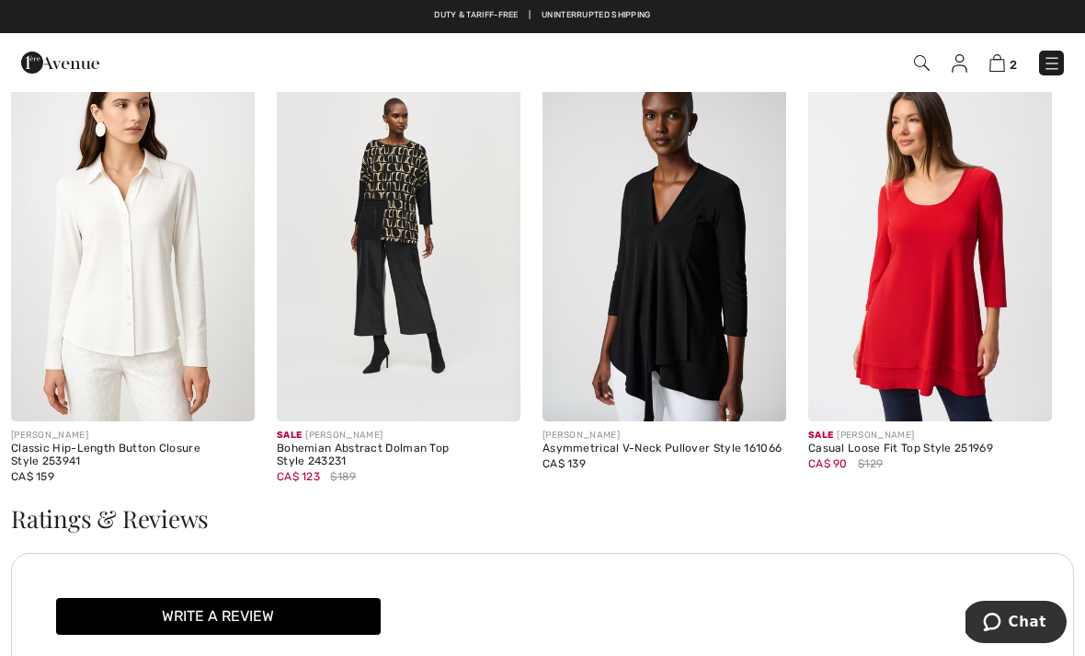
scroll to position [2040, 0]
